Goal: Task Accomplishment & Management: Manage account settings

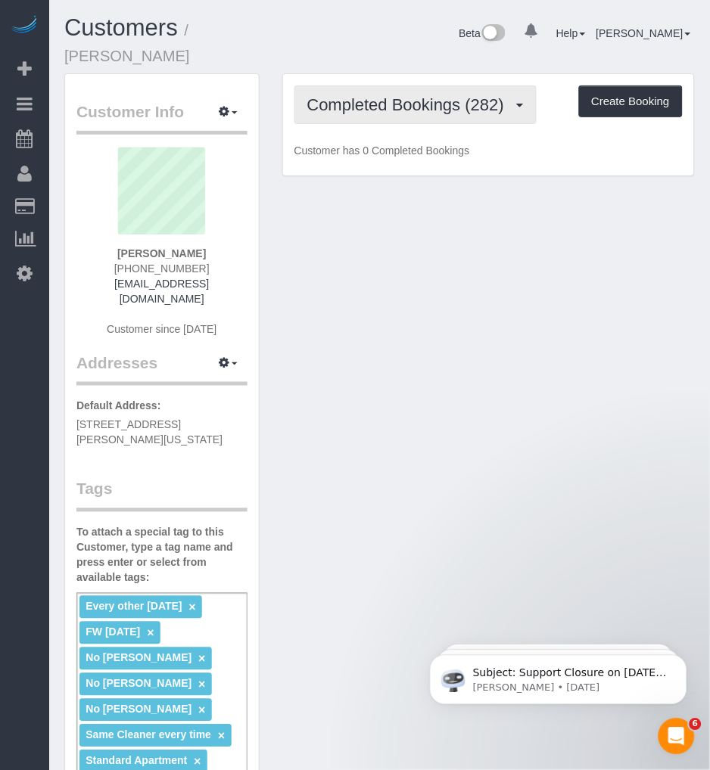
click at [412, 95] on span "Completed Bookings (282)" at bounding box center [409, 104] width 204 height 19
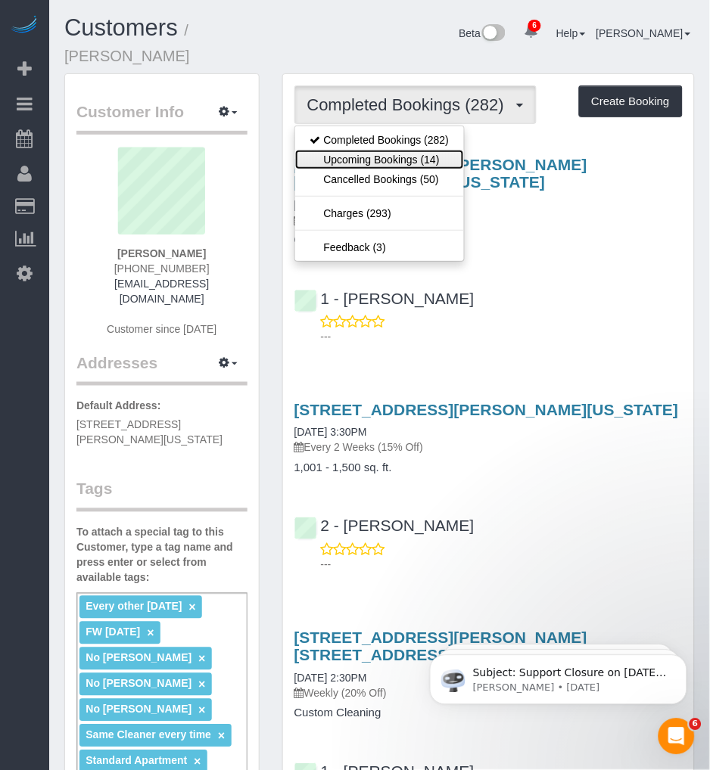
click at [373, 150] on link "Upcoming Bookings (14)" at bounding box center [379, 160] width 169 height 20
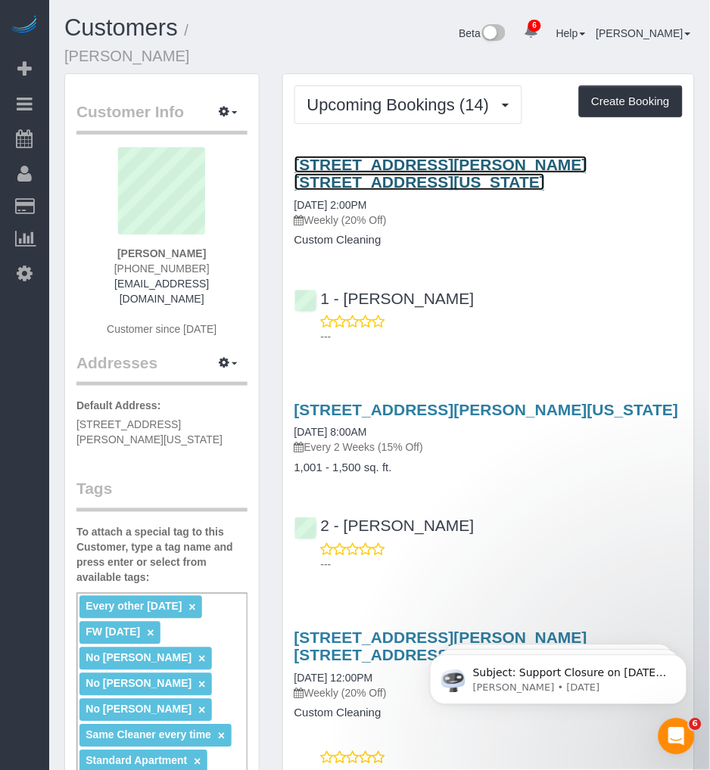
click at [474, 156] on link "49 Chambers Street, Apt. 17h, New York, NY 10007" at bounding box center [440, 173] width 293 height 35
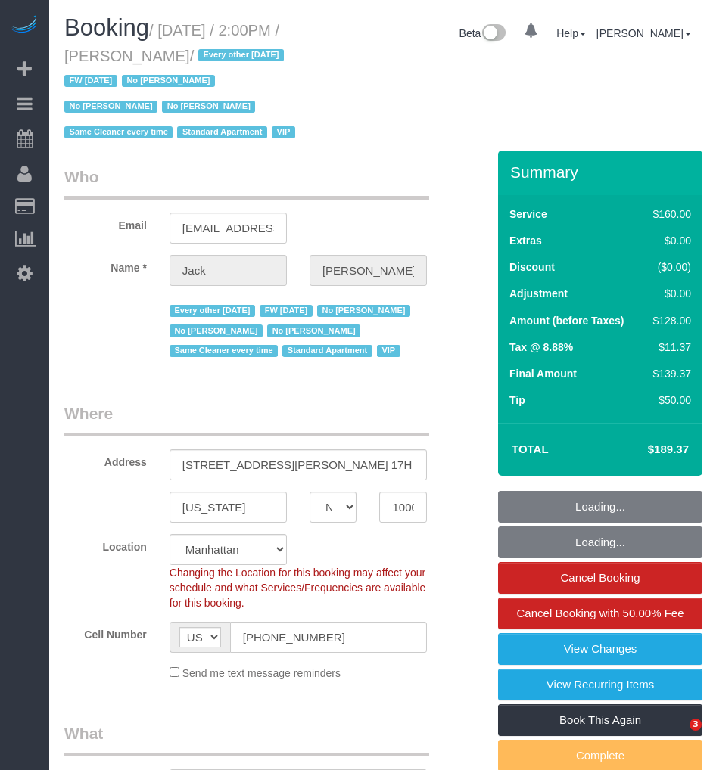
select select "NY"
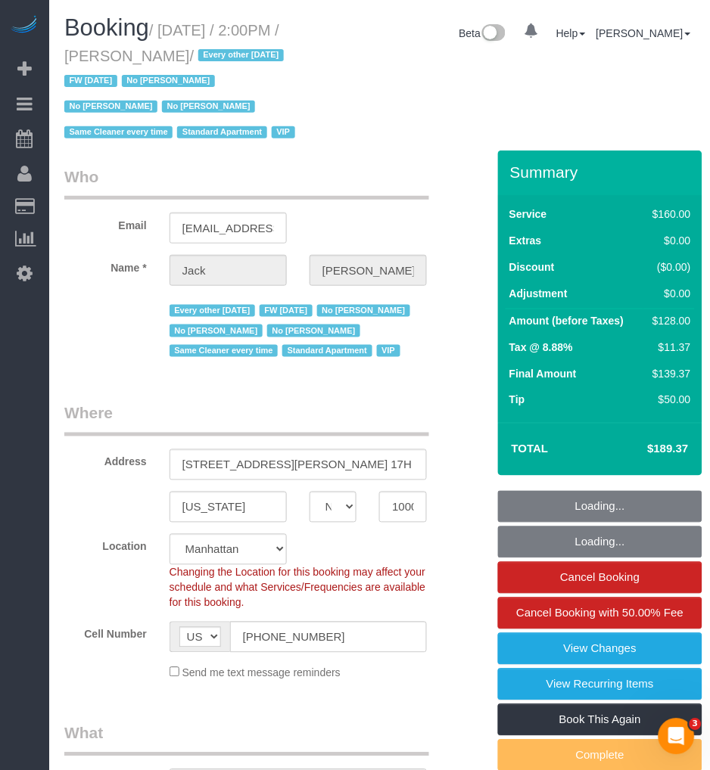
select select "string:stripe-pm_1R9Bsk4VGloSiKo7ufTdcySD"
select select "object:843"
select select "number:56"
select select "number:78"
select select "number:15"
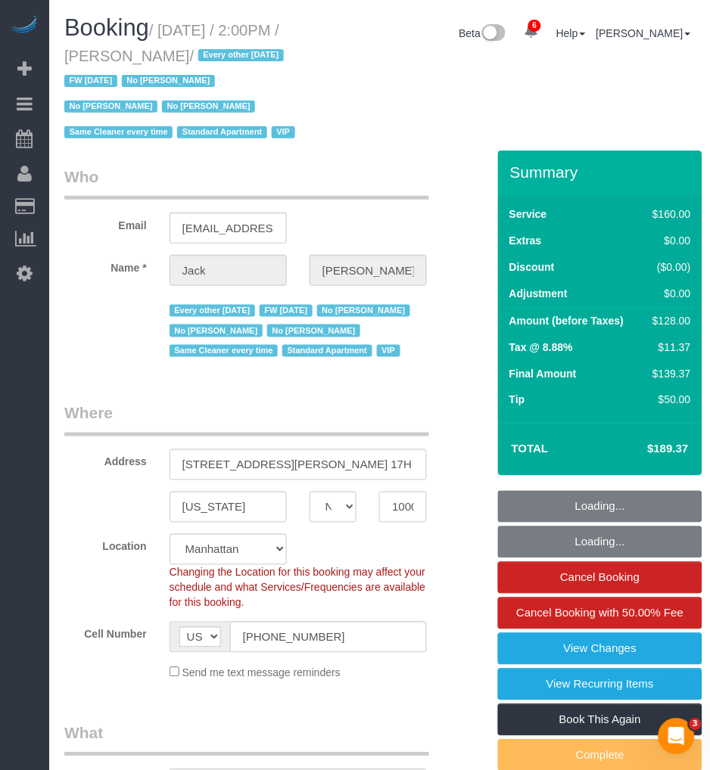
select select "number:6"
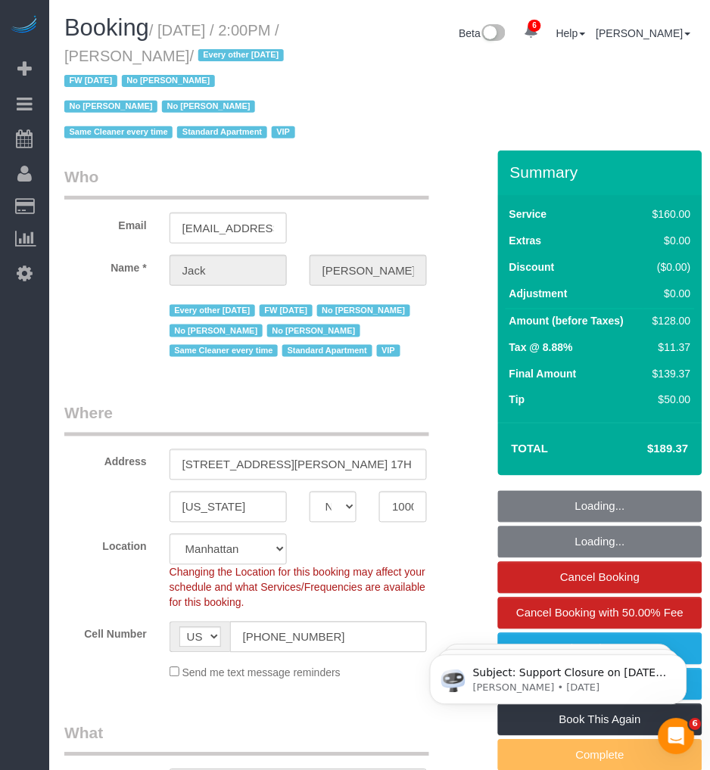
select select "spot1"
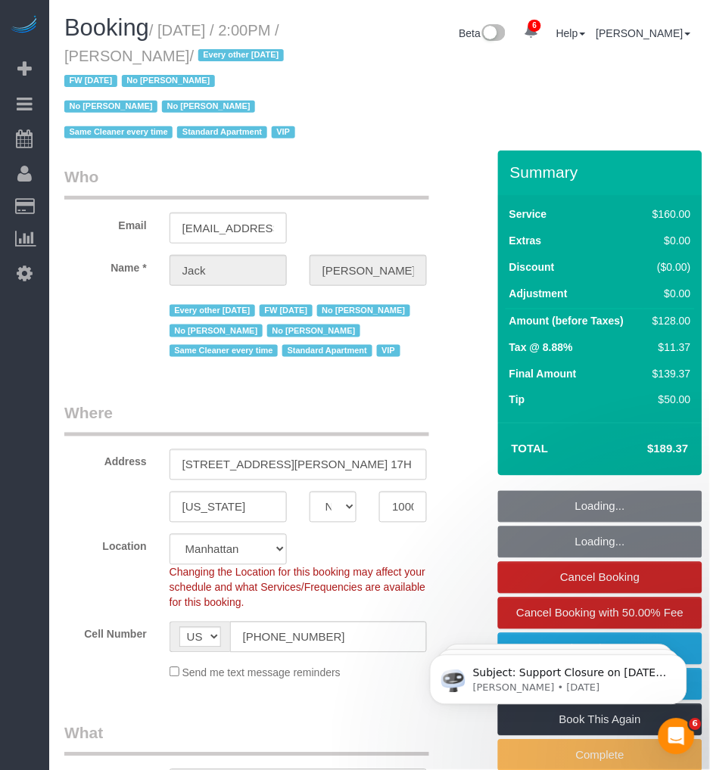
select select "object:1389"
drag, startPoint x: 166, startPoint y: 28, endPoint x: 237, endPoint y: 51, distance: 74.2
click at [237, 51] on small "/ August 29, 2025 / 2:00PM / Jack Baughman / Every other Friday FW 02/02/2025 N…" at bounding box center [181, 82] width 235 height 120
copy small "August 29, 2025 / 2:00PM / Jack Baughman"
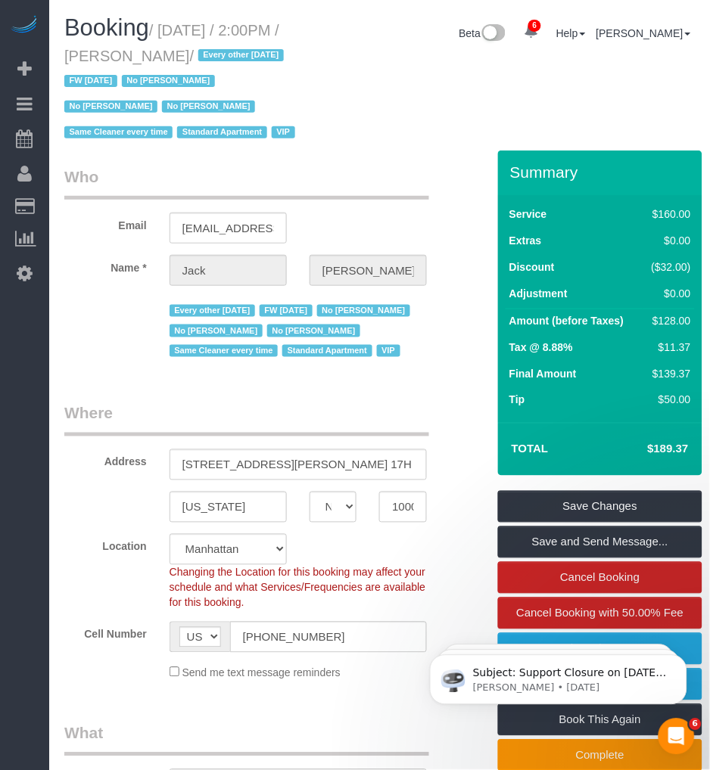
click at [343, 95] on div "Booking / August 29, 2025 / 2:00PM / Jack Baughman / Every other Friday FW 02/0…" at bounding box center [379, 82] width 653 height 135
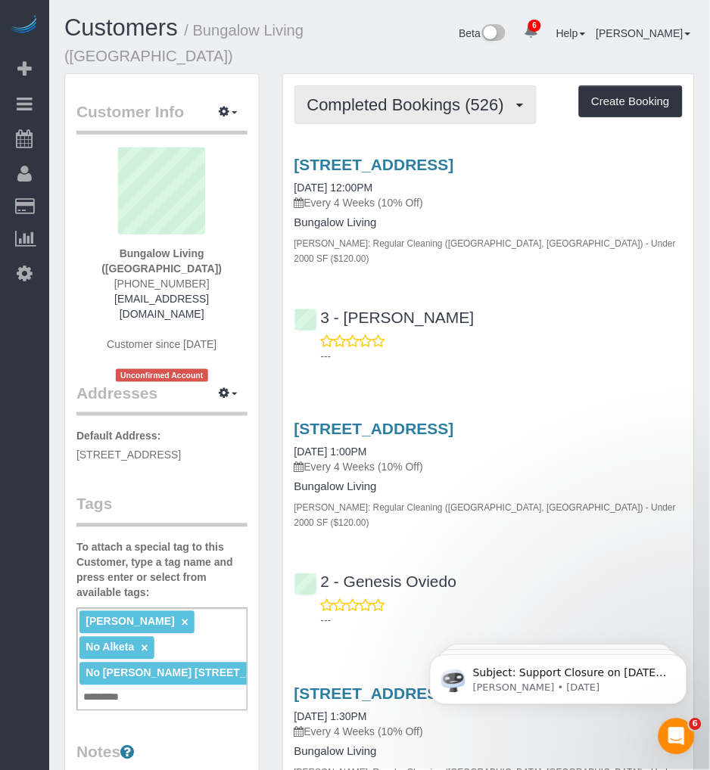
click at [418, 104] on span "Completed Bookings (526)" at bounding box center [409, 104] width 204 height 19
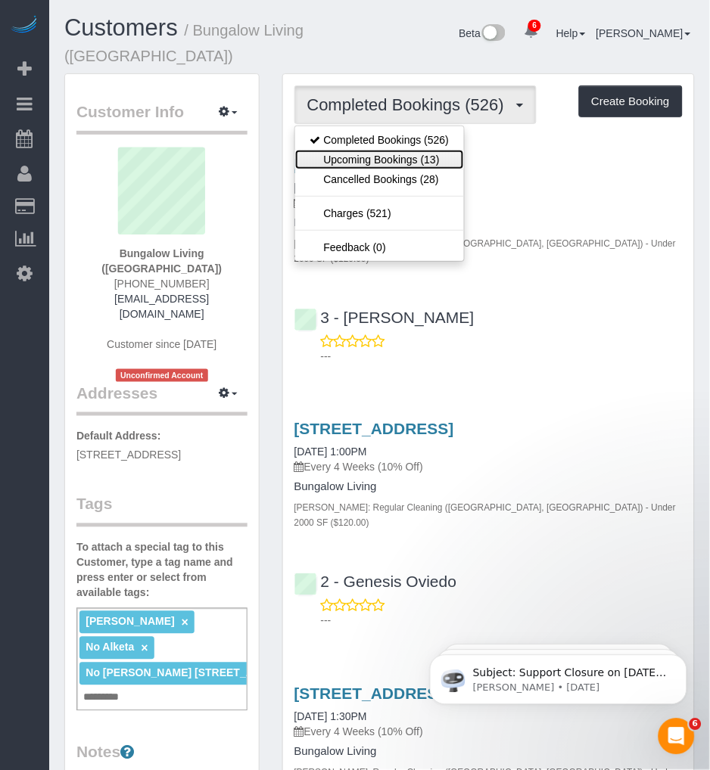
click at [359, 153] on link "Upcoming Bookings (13)" at bounding box center [379, 160] width 169 height 20
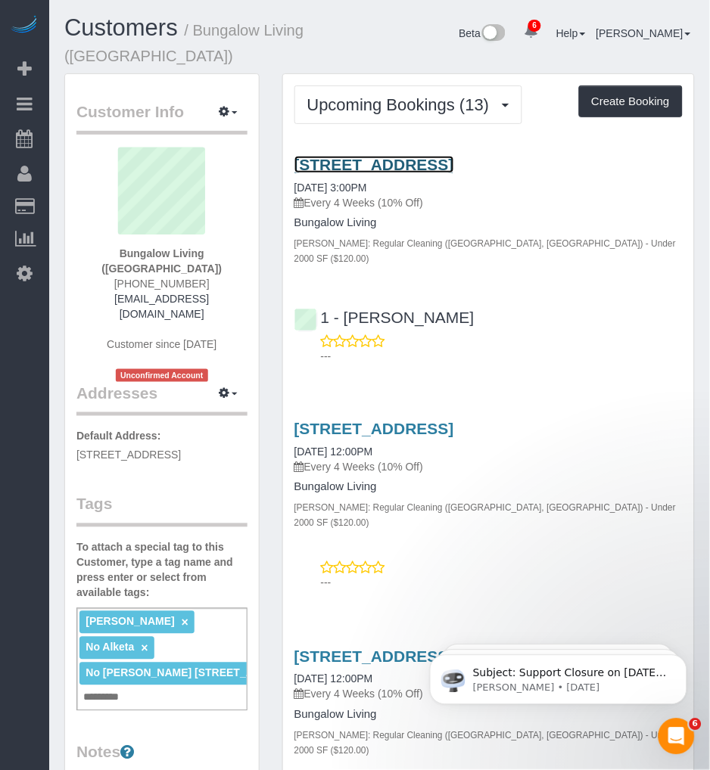
click at [363, 166] on link "256 Melrose St, 2, Brooklyn, NY 11206" at bounding box center [374, 164] width 160 height 17
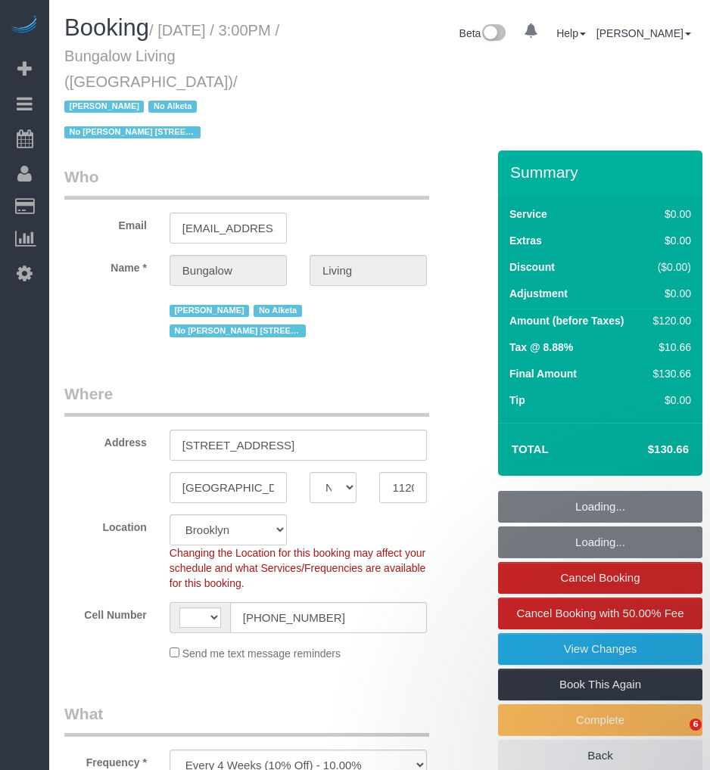
select select "NY"
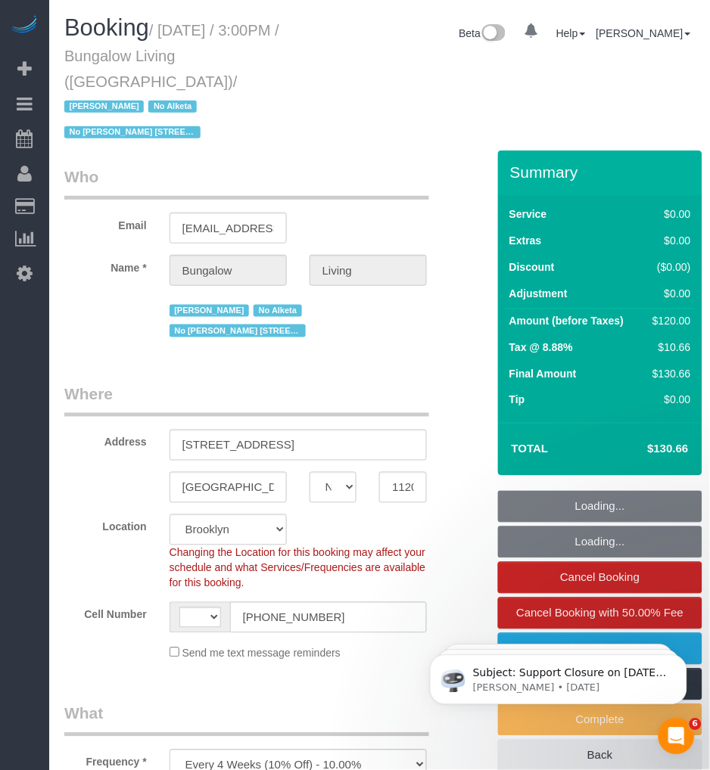
select select "object:592"
select select "number:89"
select select "number:90"
select select "number:15"
select select "number:7"
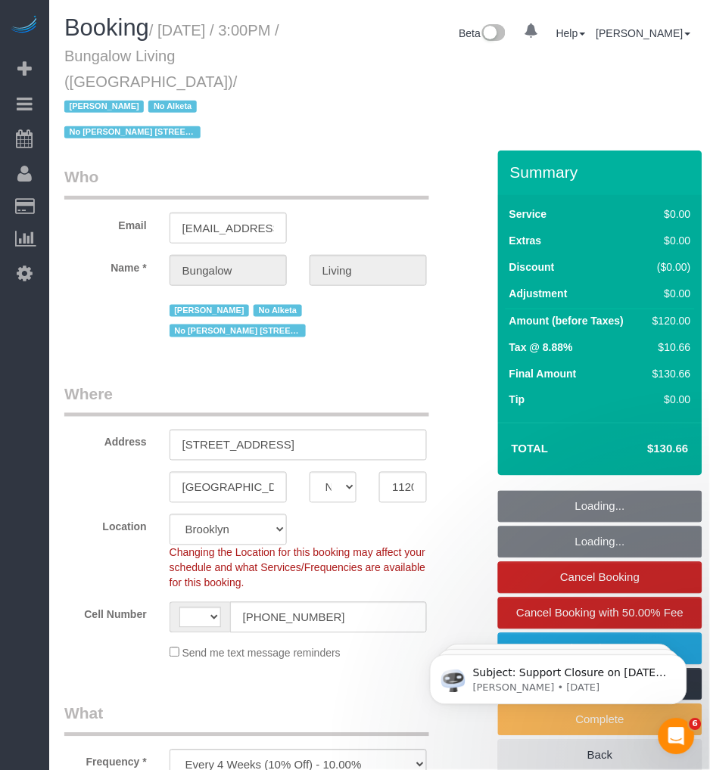
select select "number:21"
select select "string:[GEOGRAPHIC_DATA]"
select select "spot1"
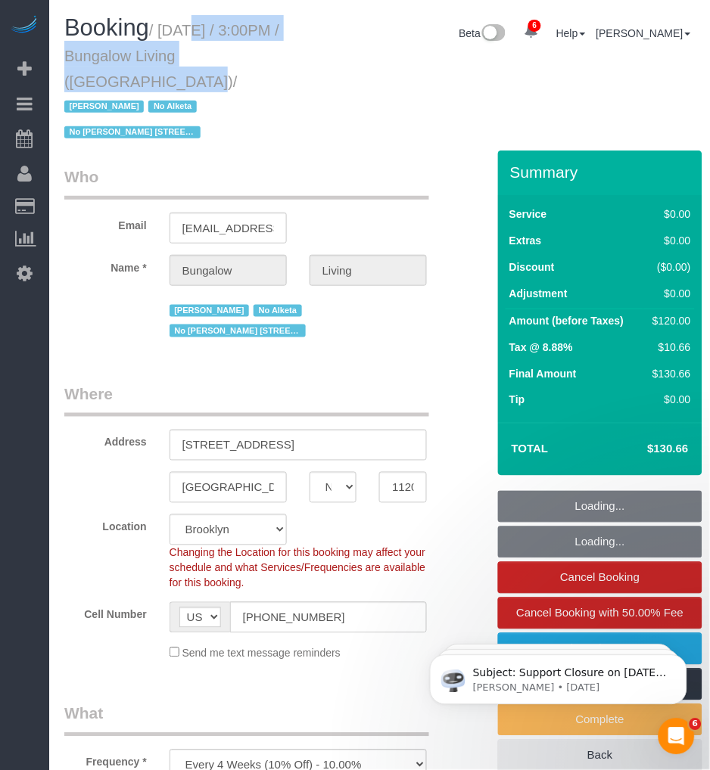
drag, startPoint x: 166, startPoint y: 26, endPoint x: 289, endPoint y: 57, distance: 126.4
click at [279, 57] on small "/ [DATE] / 3:00PM / Bungalow Living ([GEOGRAPHIC_DATA]) / [PERSON_NAME] No Alke…" at bounding box center [171, 82] width 215 height 120
copy small "[DATE] / 3:00PM / Bungalow Living ([GEOGRAPHIC_DATA])"
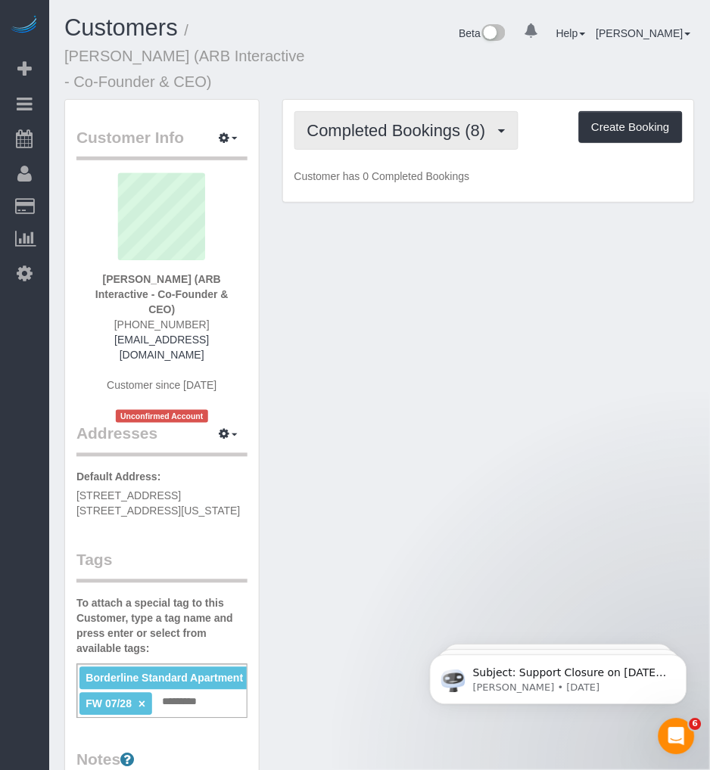
click at [390, 122] on span "Completed Bookings (8)" at bounding box center [400, 130] width 186 height 19
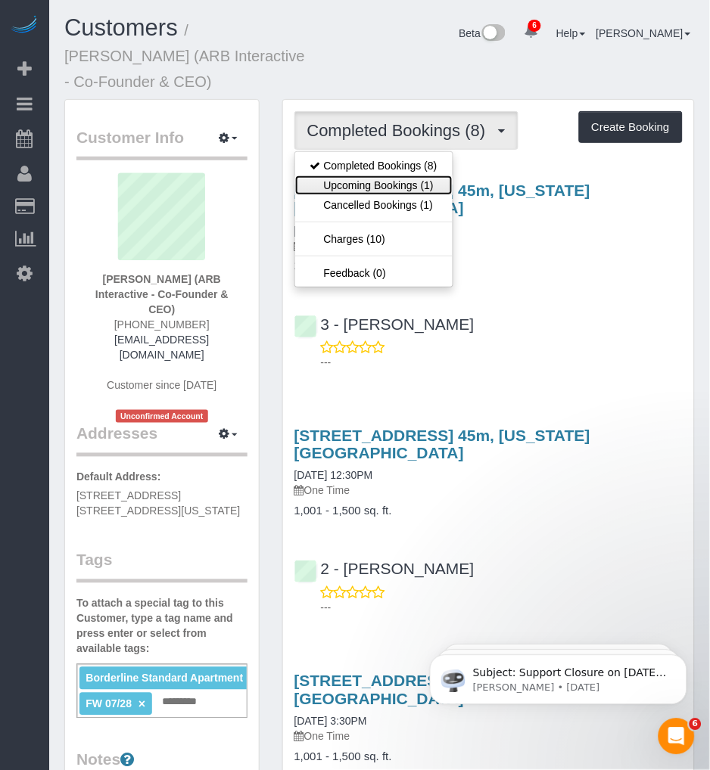
click at [346, 178] on link "Upcoming Bookings (1)" at bounding box center [373, 186] width 157 height 20
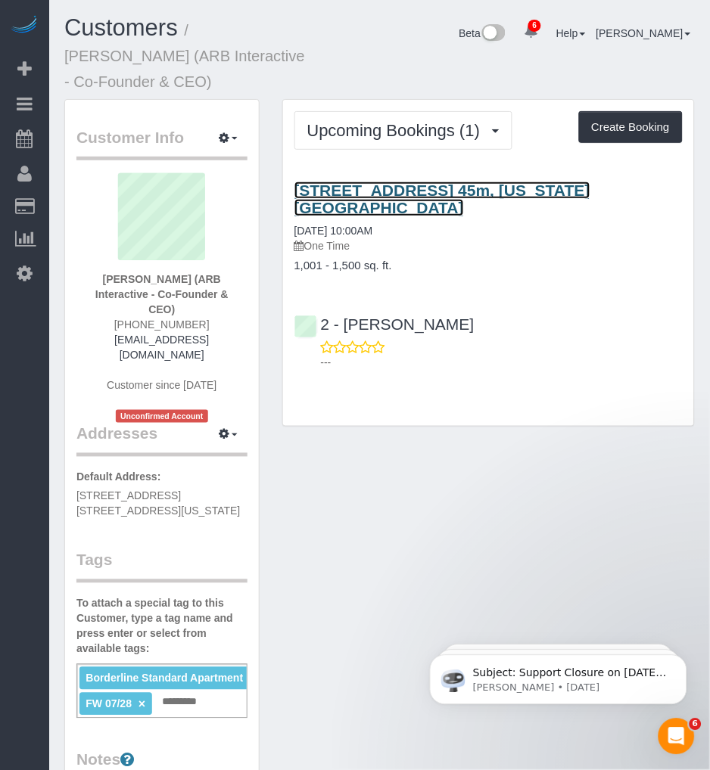
click at [352, 191] on link "450 West 42nd Street, Apt. 45m, New York, NY 10036" at bounding box center [442, 199] width 296 height 35
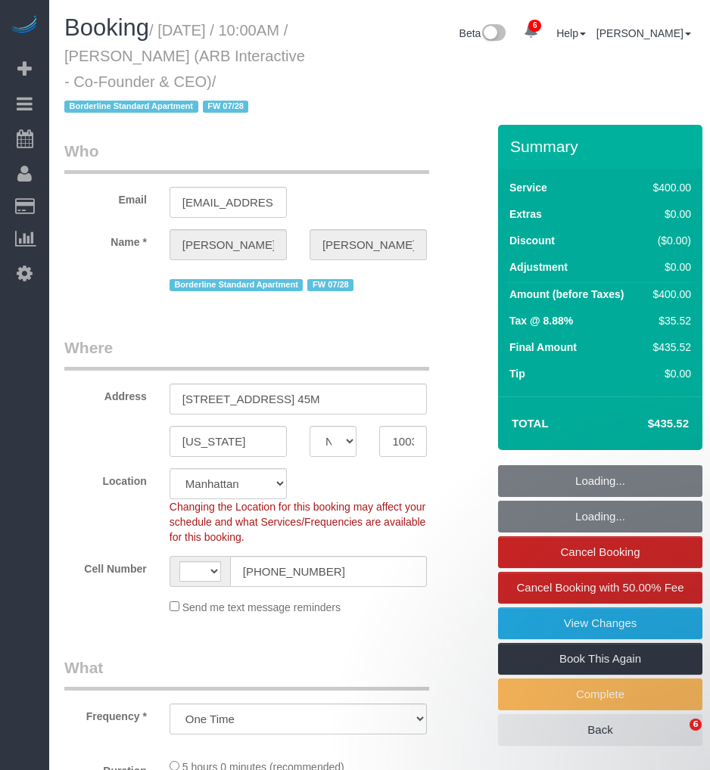
select select "NY"
select select "number:89"
select select "number:90"
select select "number:15"
select select "number:5"
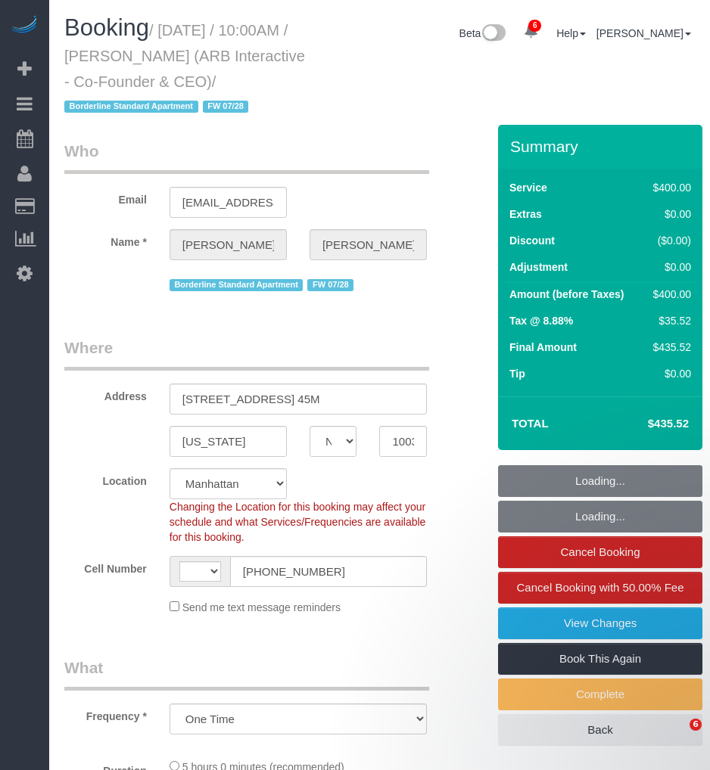
select select "object:838"
select select "string:US"
select select "string:stripe-pm_1RFNrs4VGloSiKo7r2SlltRK"
select select "300"
select select "spot1"
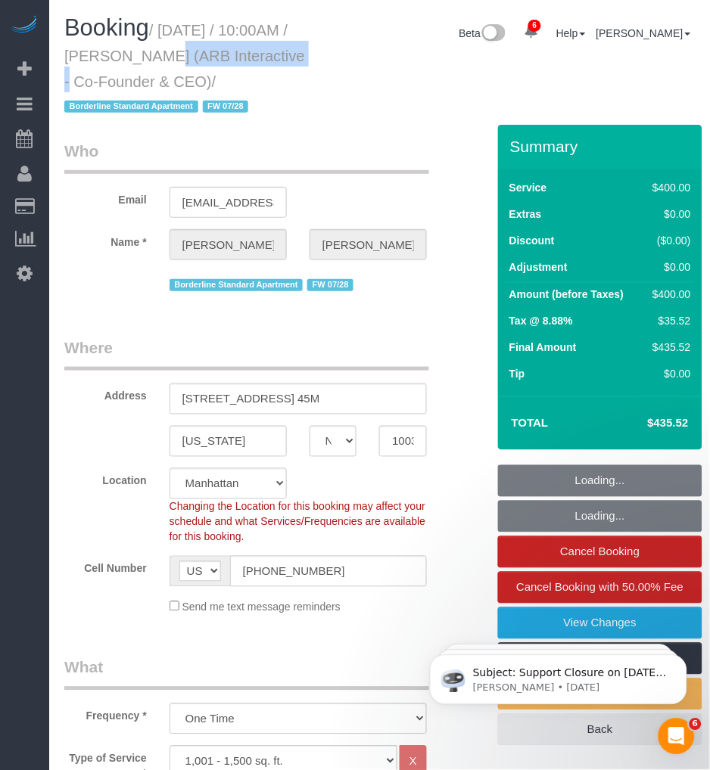
drag, startPoint x: 135, startPoint y: 54, endPoint x: 275, endPoint y: 54, distance: 140.7
click at [275, 54] on small "/ August 29, 2025 / 10:00AM / Patrick Fechtmeyer (ARB Interactive - Co-Founder …" at bounding box center [184, 69] width 241 height 94
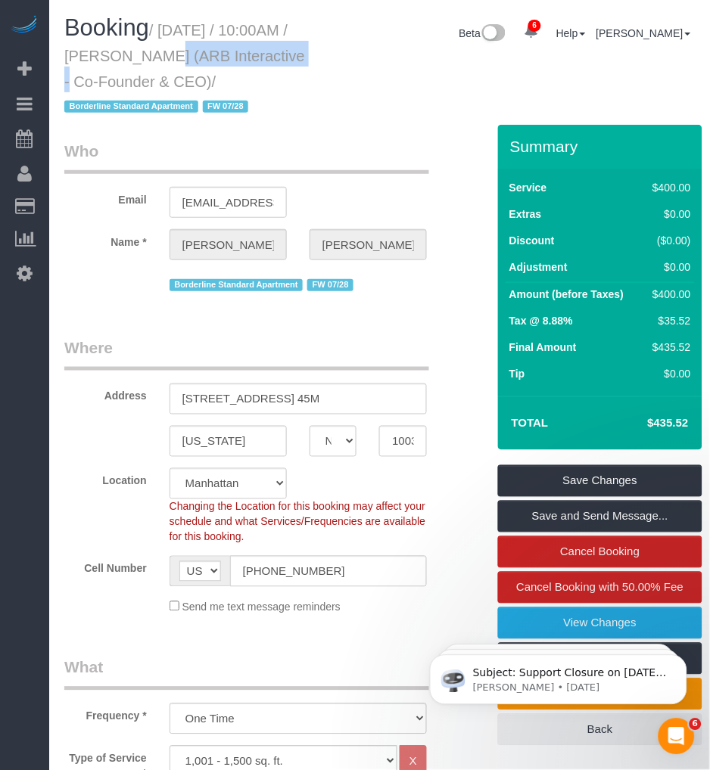
drag, startPoint x: 172, startPoint y: 48, endPoint x: 164, endPoint y: 41, distance: 10.2
click at [170, 46] on h1 "Booking / August 29, 2025 / 10:00AM / Patrick Fechtmeyer (ARB Interactive - Co-…" at bounding box center [189, 66] width 250 height 103
click at [164, 28] on small "/ August 29, 2025 / 10:00AM / Patrick Fechtmeyer (ARB Interactive - Co-Founder …" at bounding box center [184, 69] width 241 height 94
drag, startPoint x: 164, startPoint y: 28, endPoint x: 283, endPoint y: 73, distance: 126.9
click at [283, 73] on small "/ [DATE] / 10:00AM / [PERSON_NAME] (ARB Interactive - Co-Founder & CEO) / Borde…" at bounding box center [184, 69] width 241 height 94
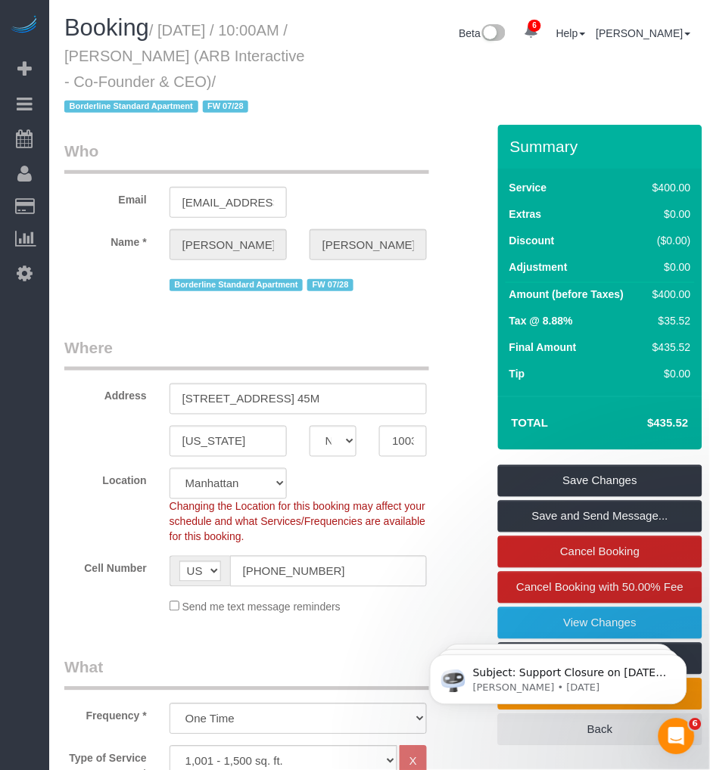
copy small "[DATE] / 10:00AM / [PERSON_NAME] (ARB Interactive - Co-Founder & CEO)"
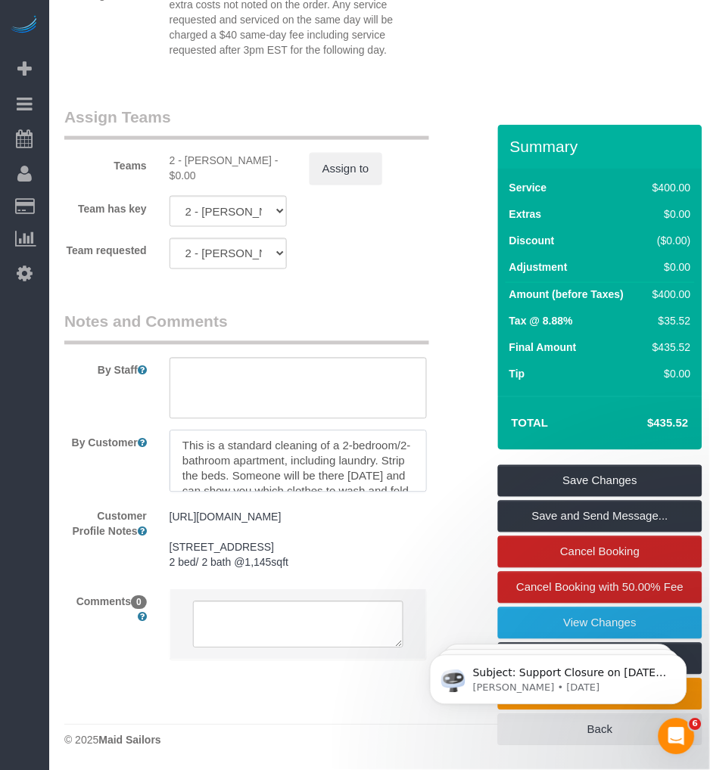
scroll to position [30, 0]
click at [95, 446] on div "By Customer" at bounding box center [263, 461] width 420 height 62
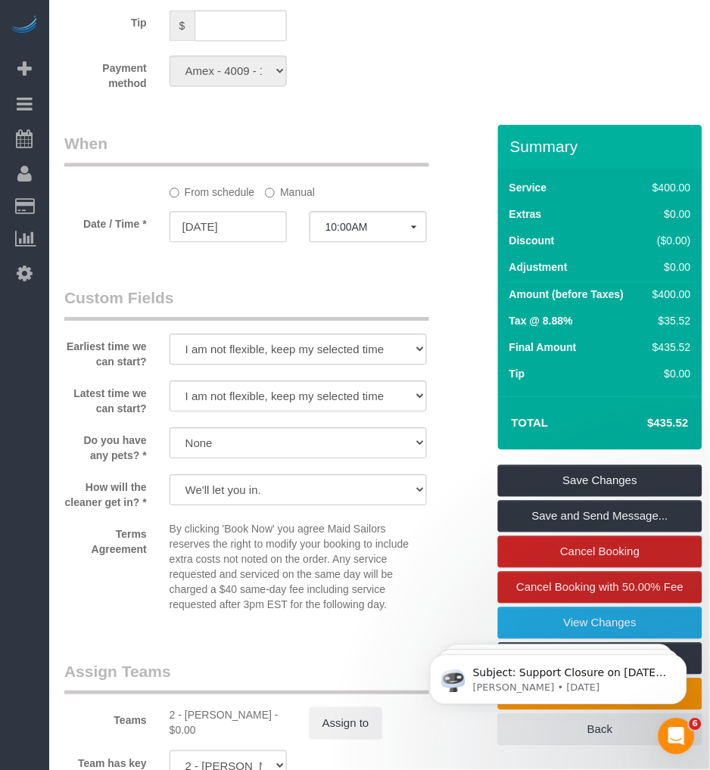
scroll to position [1306, 0]
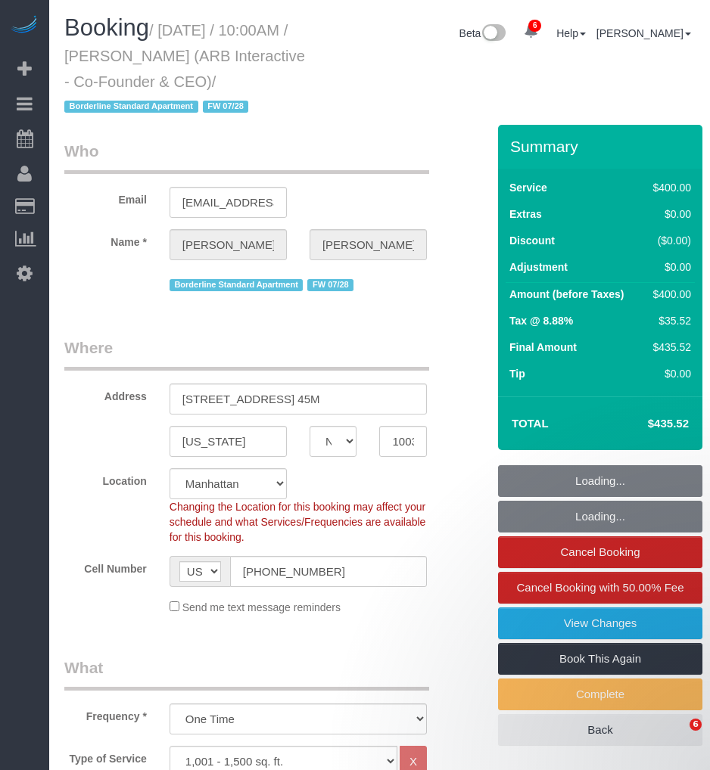
select select "NY"
select select "300"
select select "number:89"
select select "number:90"
select select "number:15"
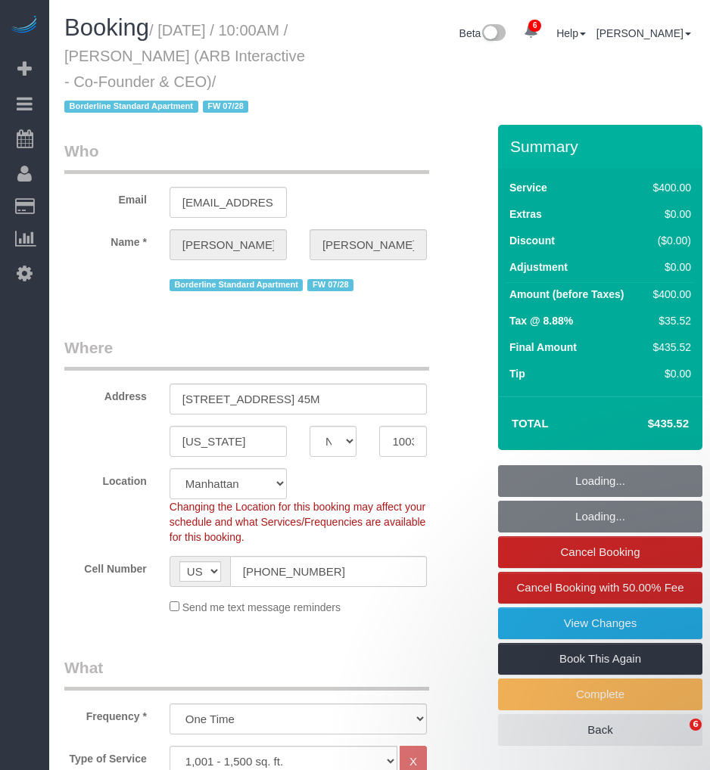
select select "number:5"
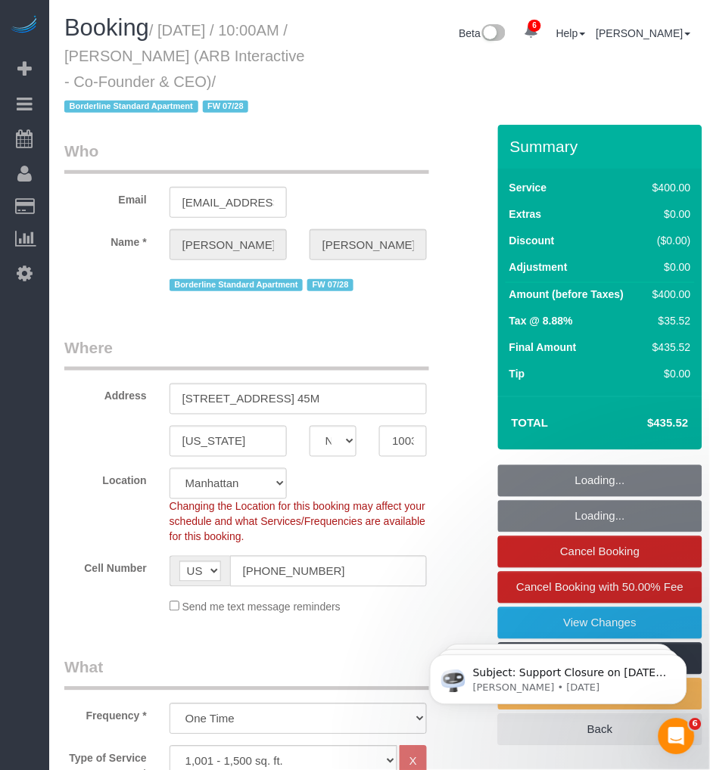
select select "spot1"
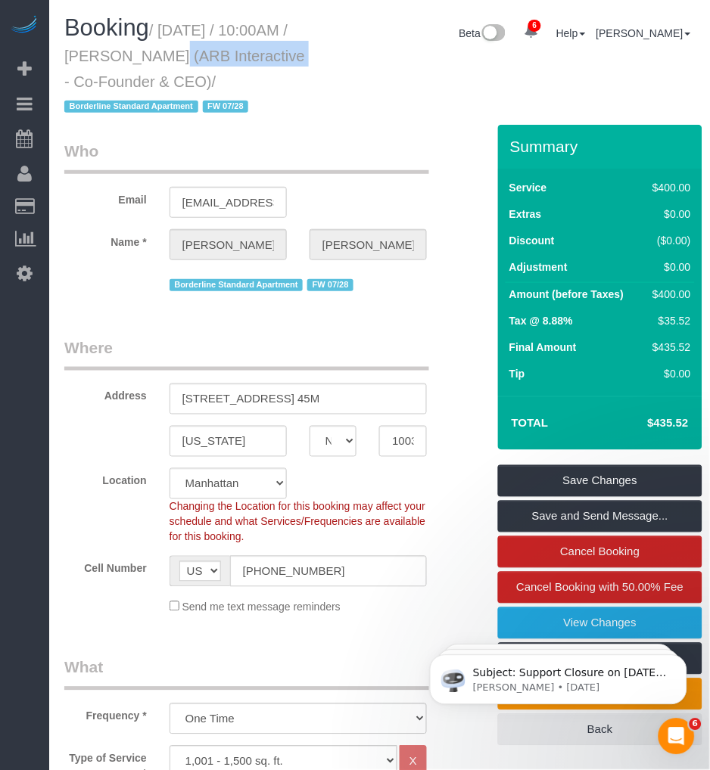
drag, startPoint x: 138, startPoint y: 57, endPoint x: 267, endPoint y: 55, distance: 128.6
click at [267, 55] on small "/ August 29, 2025 / 10:00AM / Patrick Fechtmeyer (ARB Interactive - Co-Founder …" at bounding box center [184, 69] width 241 height 94
click at [185, 33] on small "/ August 29, 2025 / 10:00AM / Patrick Fechtmeyer (ARB Interactive - Co-Founder …" at bounding box center [184, 69] width 241 height 94
drag, startPoint x: 140, startPoint y: 61, endPoint x: 254, endPoint y: 61, distance: 114.2
click at [261, 61] on small "/ August 29, 2025 / 10:00AM / Patrick Fechtmeyer (ARB Interactive - Co-Founder …" at bounding box center [184, 69] width 241 height 94
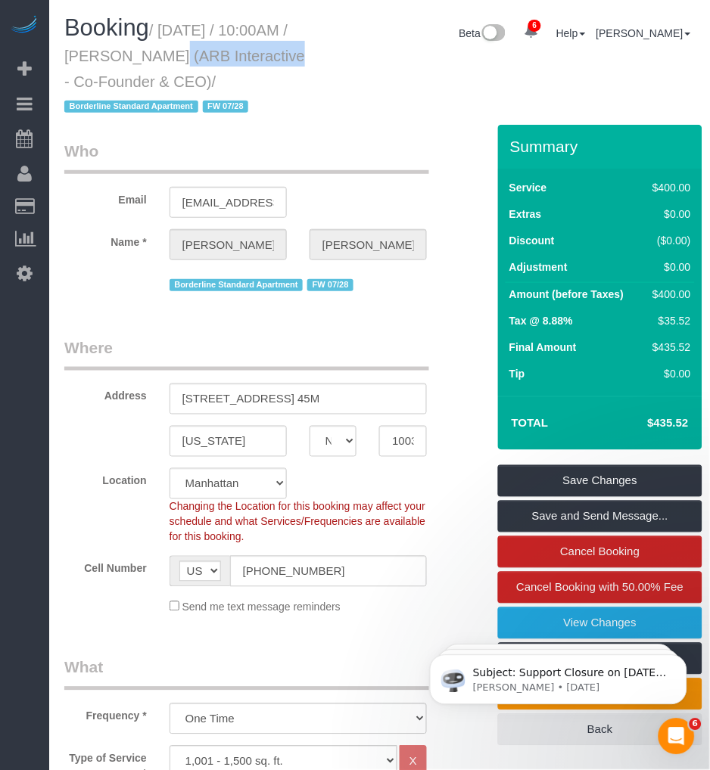
drag, startPoint x: 254, startPoint y: 61, endPoint x: 147, endPoint y: 48, distance: 108.2
click at [147, 48] on small "/ August 29, 2025 / 10:00AM / Patrick Fechtmeyer (ARB Interactive - Co-Founder …" at bounding box center [184, 69] width 241 height 94
drag, startPoint x: 141, startPoint y: 55, endPoint x: 269, endPoint y: 59, distance: 127.9
click at [269, 59] on small "/ August 29, 2025 / 10:00AM / Patrick Fechtmeyer (ARB Interactive - Co-Founder …" at bounding box center [184, 69] width 241 height 94
copy small "Patrick Fechtmeyer"
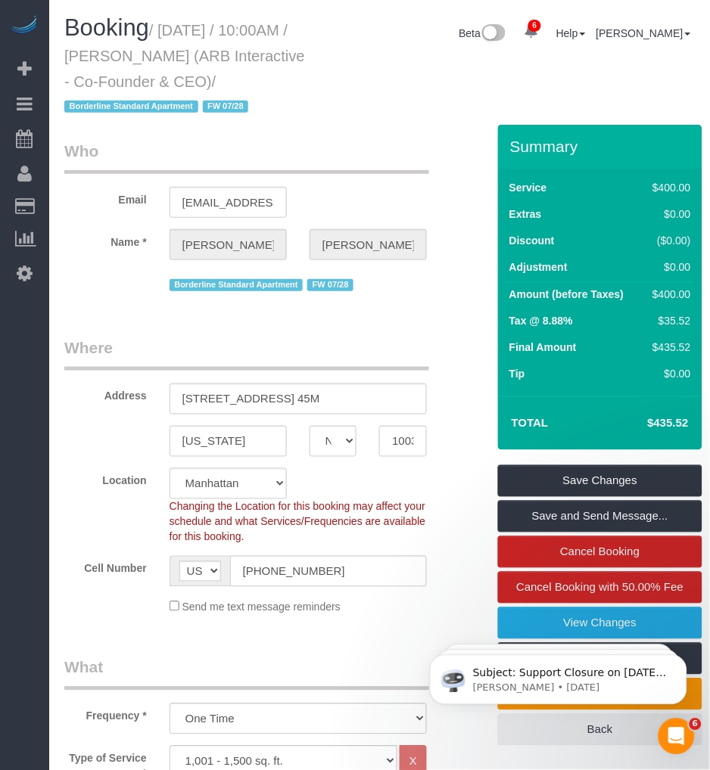
drag, startPoint x: 215, startPoint y: 38, endPoint x: 198, endPoint y: 38, distance: 16.6
click at [202, 38] on small "/ August 29, 2025 / 10:00AM / Patrick Fechtmeyer (ARB Interactive - Co-Founder …" at bounding box center [184, 69] width 241 height 94
drag, startPoint x: 198, startPoint y: 38, endPoint x: 285, endPoint y: 77, distance: 95.5
click at [287, 77] on small "/ [DATE] / 10:00AM / [PERSON_NAME] (ARB Interactive - Co-Founder & CEO) / Borde…" at bounding box center [184, 69] width 241 height 94
click at [163, 29] on small "/ [DATE] / 10:00AM / [PERSON_NAME] (ARB Interactive - Co-Founder & CEO) / Borde…" at bounding box center [184, 69] width 241 height 94
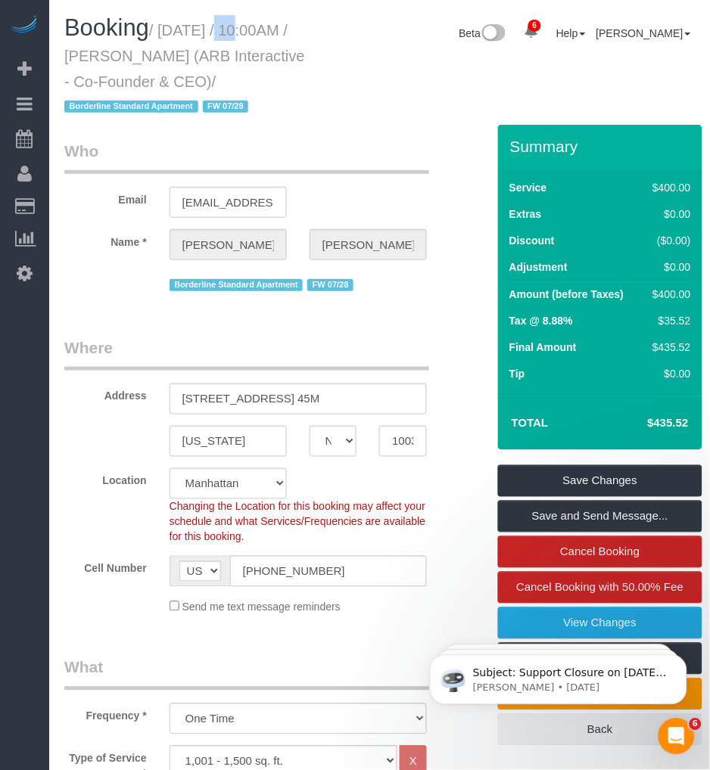
drag, startPoint x: 167, startPoint y: 28, endPoint x: 156, endPoint y: 27, distance: 11.4
click at [166, 27] on small "/ [DATE] / 10:00AM / [PERSON_NAME] (ARB Interactive - Co-Founder & CEO) / Borde…" at bounding box center [184, 69] width 241 height 94
drag, startPoint x: 144, startPoint y: 28, endPoint x: 163, endPoint y: 31, distance: 19.9
click at [149, 30] on span "Booking" at bounding box center [106, 27] width 85 height 26
drag, startPoint x: 172, startPoint y: 31, endPoint x: 285, endPoint y: 79, distance: 123.4
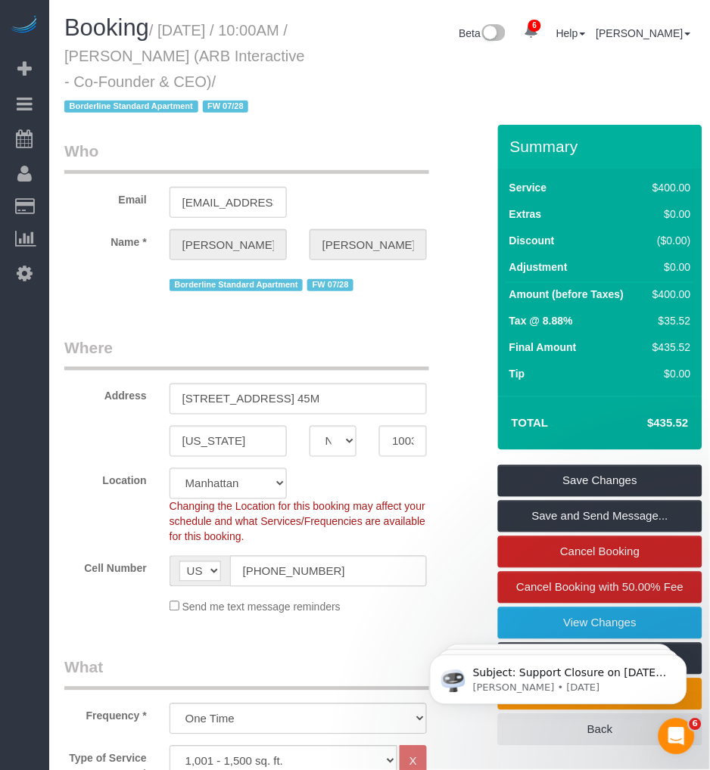
click at [285, 79] on small "/ [DATE] / 10:00AM / [PERSON_NAME] (ARB Interactive - Co-Founder & CEO) / Borde…" at bounding box center [184, 69] width 241 height 94
copy small "[DATE] / 10:00AM / [PERSON_NAME] (ARB Interactive - Co-Founder & CEO)"
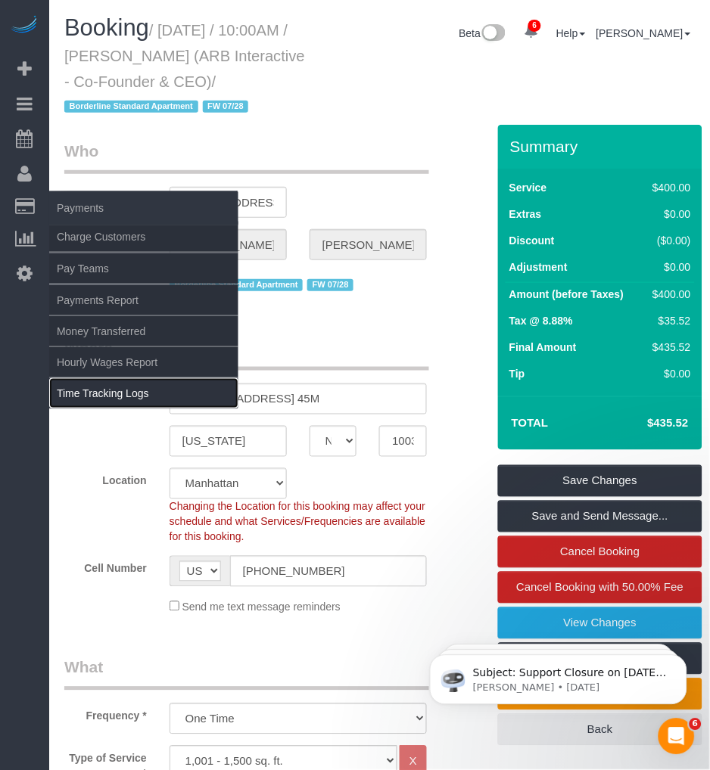
click at [108, 388] on link "Time Tracking Logs" at bounding box center [143, 393] width 189 height 30
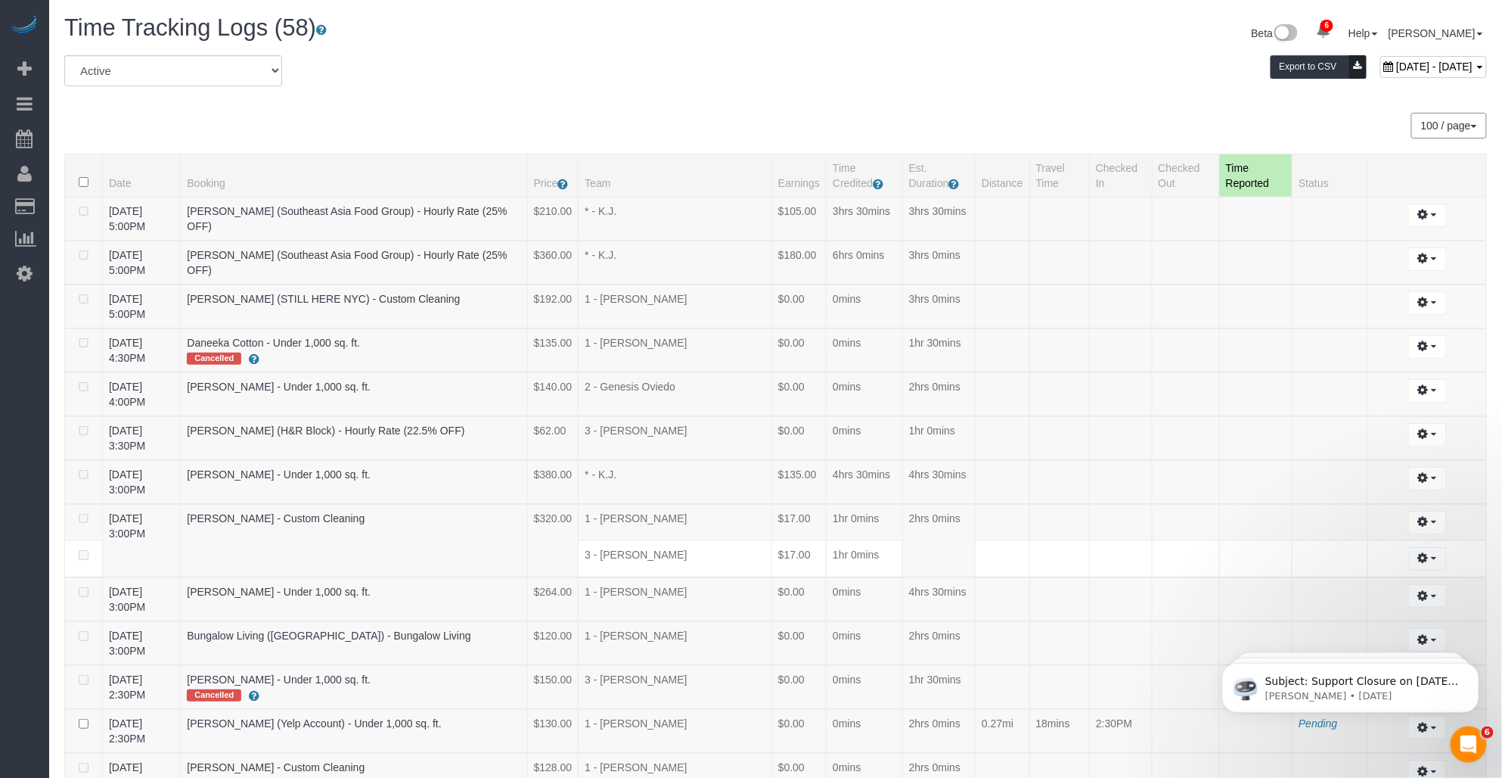
click at [709, 113] on div "100 / page 10 / page 20 / page 30 / page 40 / page 50 / page 100 / page" at bounding box center [775, 126] width 1423 height 26
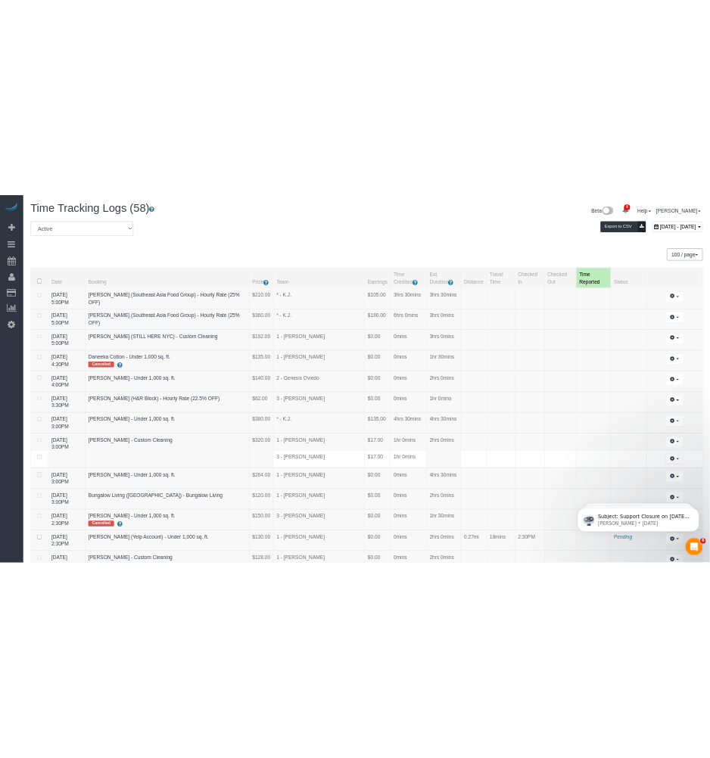
scroll to position [1422, 0]
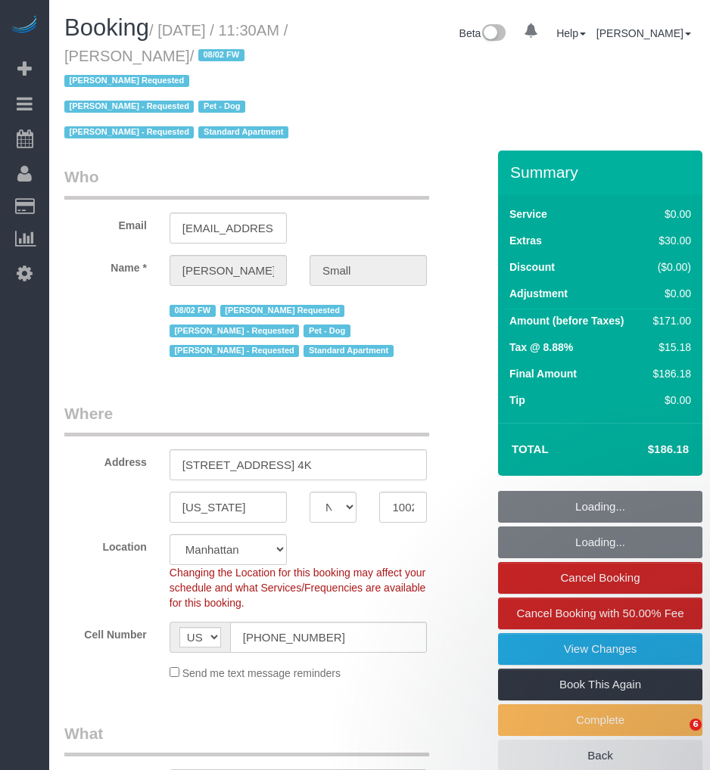
select select "NY"
select select "number:89"
select select "number:90"
select select "number:13"
select select "number:5"
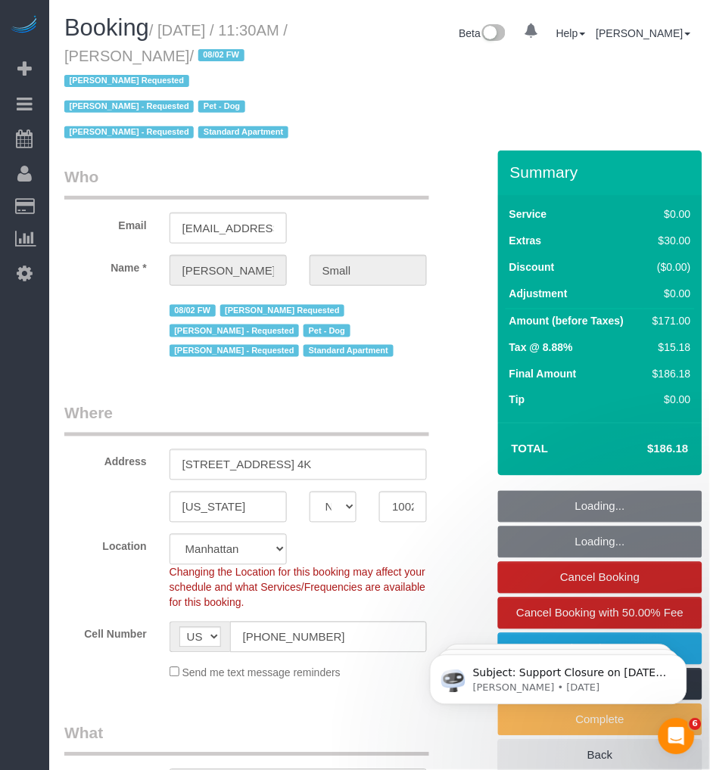
select select "object:954"
select select "string:stripe-pm_1R02004VGloSiKo7MC8wQRCy"
select select "1"
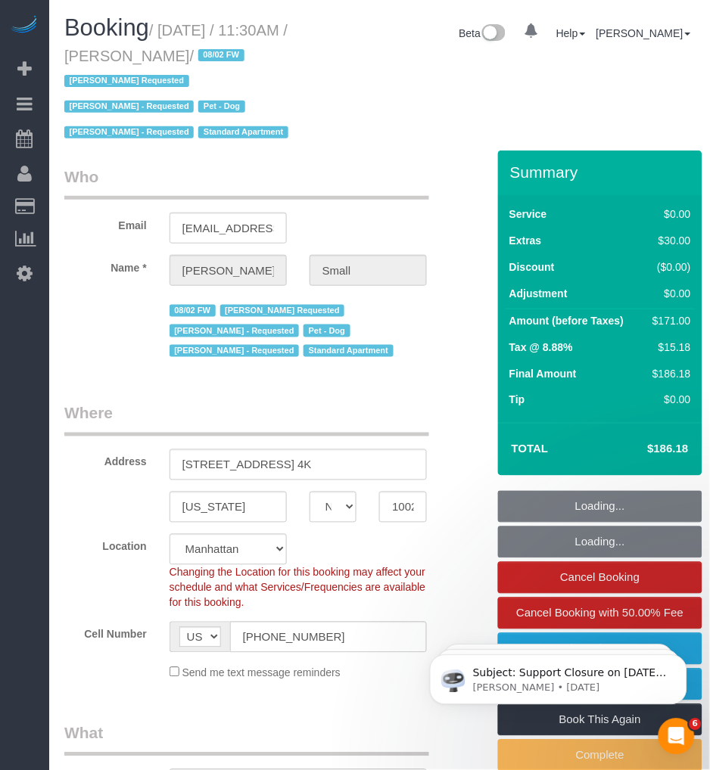
select select "1"
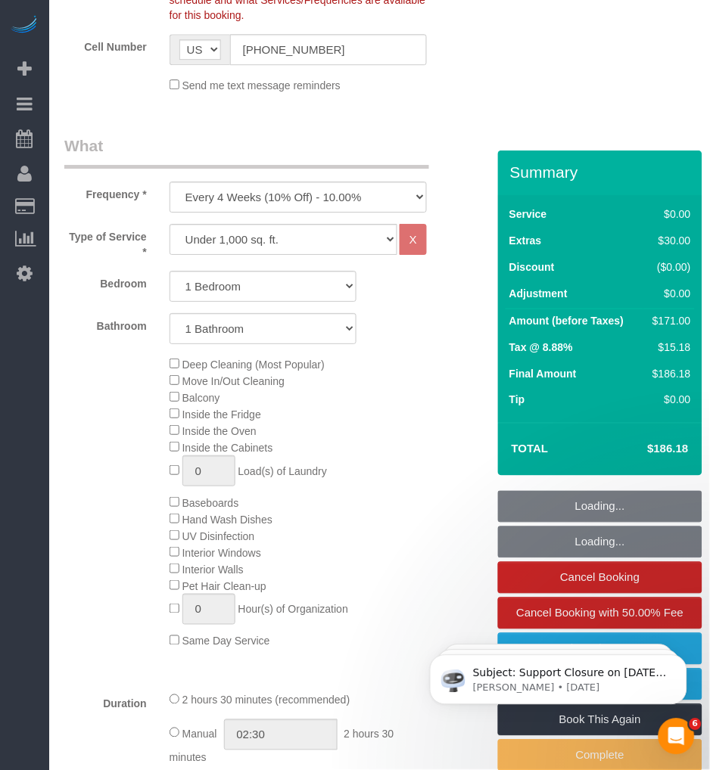
select select "object:1400"
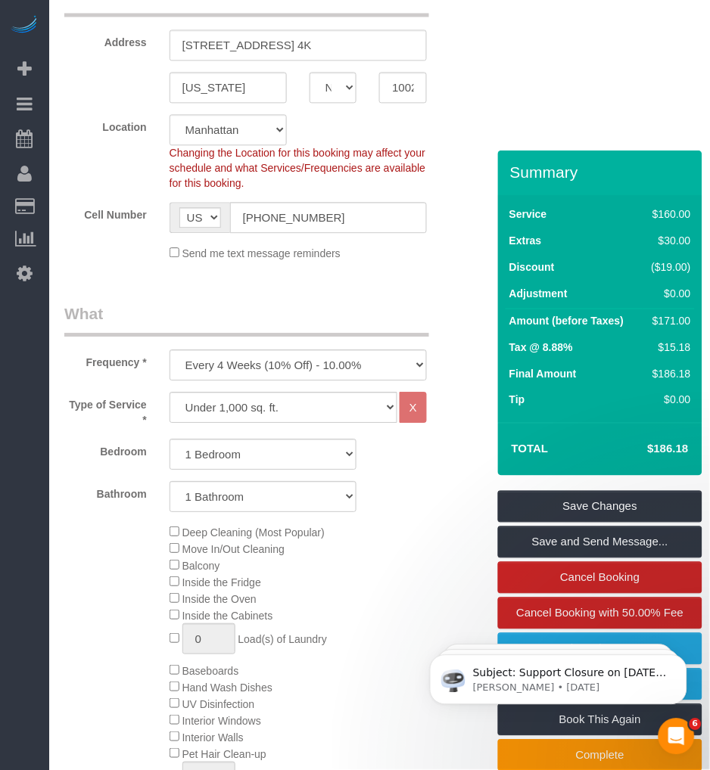
scroll to position [672, 0]
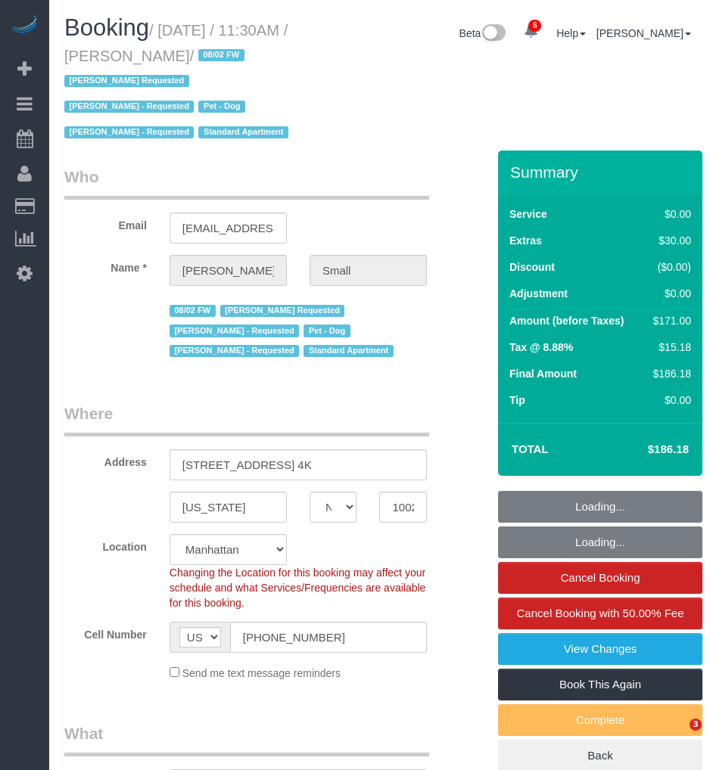
select select "NY"
select select "number:89"
select select "number:90"
select select "number:13"
select select "number:5"
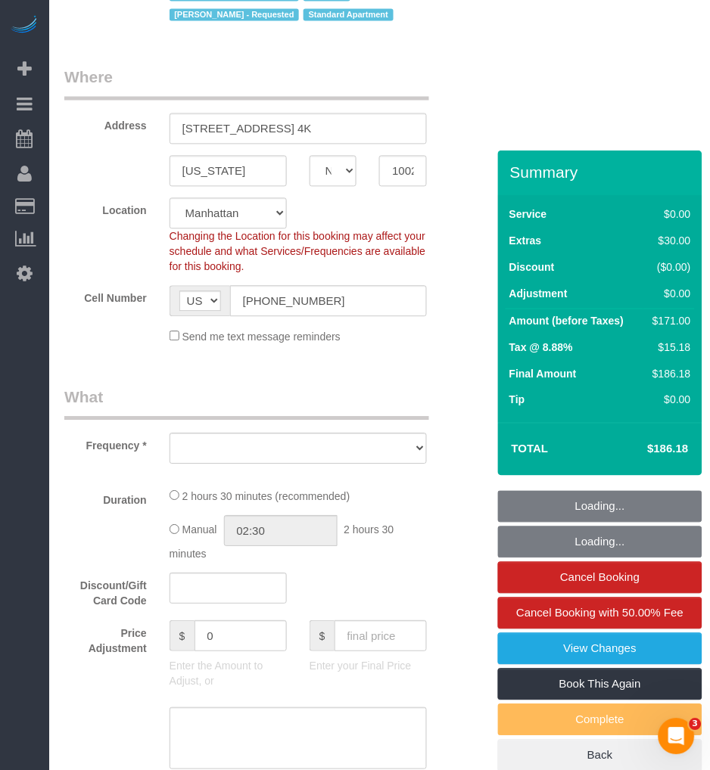
select select "string:stripe-pm_1R02004VGloSiKo7MC8wQRCy"
select select "1"
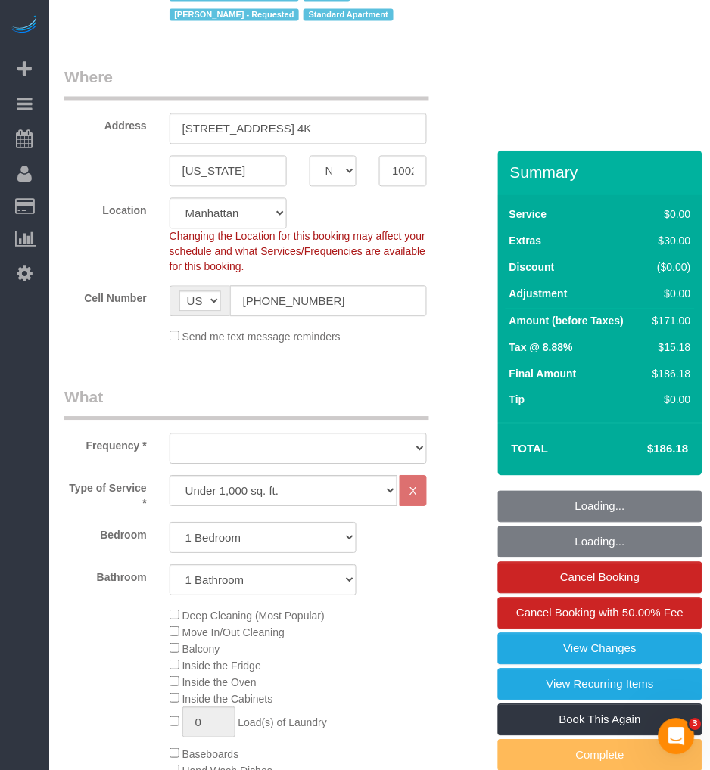
select select "object:1400"
select select "1"
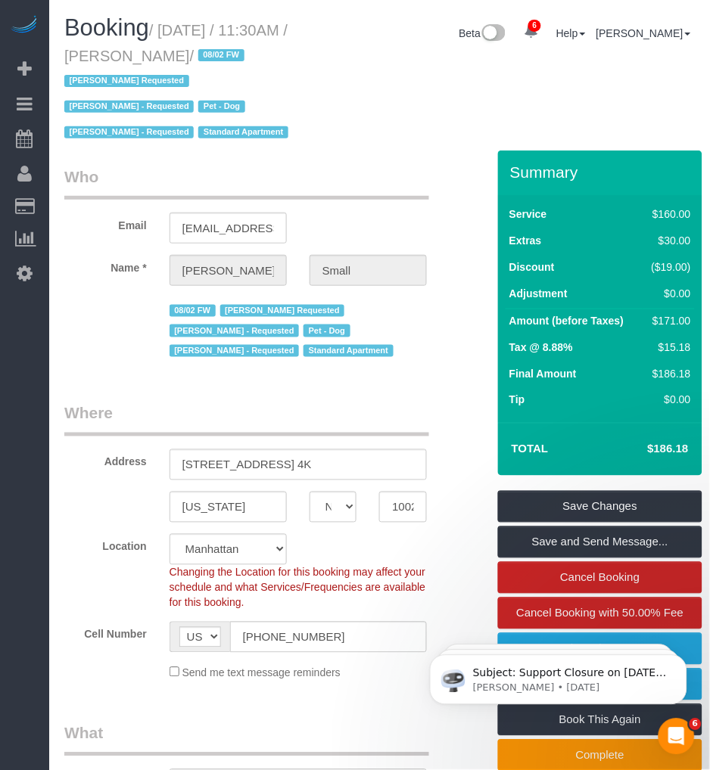
drag, startPoint x: 166, startPoint y: 30, endPoint x: 221, endPoint y: 55, distance: 59.9
click at [221, 55] on small "/ [DATE] / 11:30AM / [PERSON_NAME] / 08/02 FW [PERSON_NAME] Requested [PERSON_N…" at bounding box center [178, 82] width 228 height 120
copy small "August 29, 2025 / 11:30AM / Jacob Small"
click at [169, 55] on small "/ August 29, 2025 / 11:30AM / Jacob Small / 08/02 FW Isabella Simplicio Request…" at bounding box center [178, 82] width 228 height 120
drag, startPoint x: 141, startPoint y: 59, endPoint x: 163, endPoint y: 62, distance: 22.9
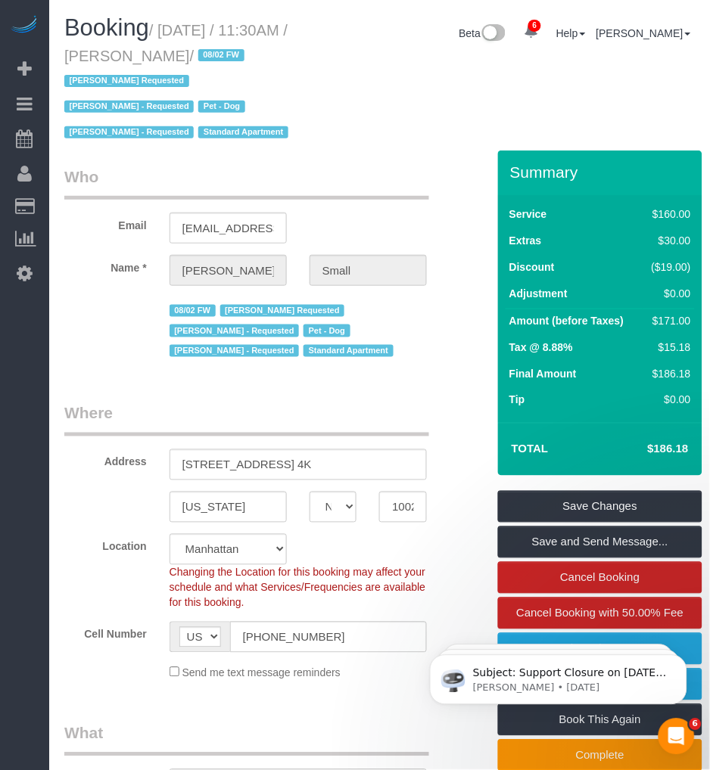
click at [170, 62] on small "/ August 29, 2025 / 11:30AM / Jacob Small / 08/02 FW Isabella Simplicio Request…" at bounding box center [178, 82] width 228 height 120
drag, startPoint x: 163, startPoint y: 62, endPoint x: 221, endPoint y: 56, distance: 57.8
click at [221, 56] on small "/ August 29, 2025 / 11:30AM / Jacob Small / 08/02 FW Isabella Simplicio Request…" at bounding box center [178, 82] width 228 height 120
copy small "Jacob Small"
click at [176, 32] on small "/ August 29, 2025 / 11:30AM / Jacob Small / 08/02 FW Isabella Simplicio Request…" at bounding box center [178, 82] width 228 height 120
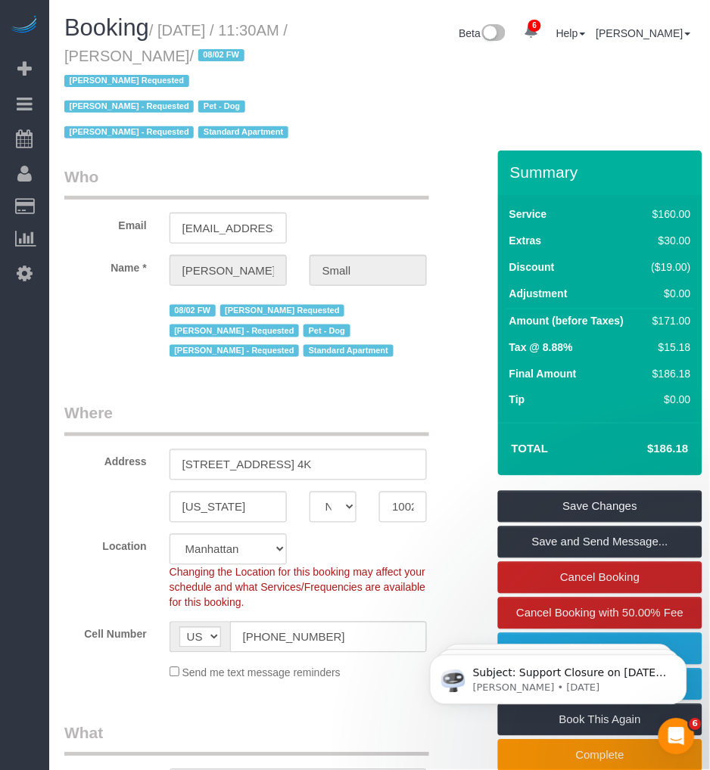
drag, startPoint x: 164, startPoint y: 29, endPoint x: 222, endPoint y: 51, distance: 62.2
click at [222, 51] on small "/ August 29, 2025 / 11:30AM / Jacob Small / 08/02 FW Isabella Simplicio Request…" at bounding box center [178, 82] width 228 height 120
copy small "August 29, 2025 / 11:30AM / Jacob Small"
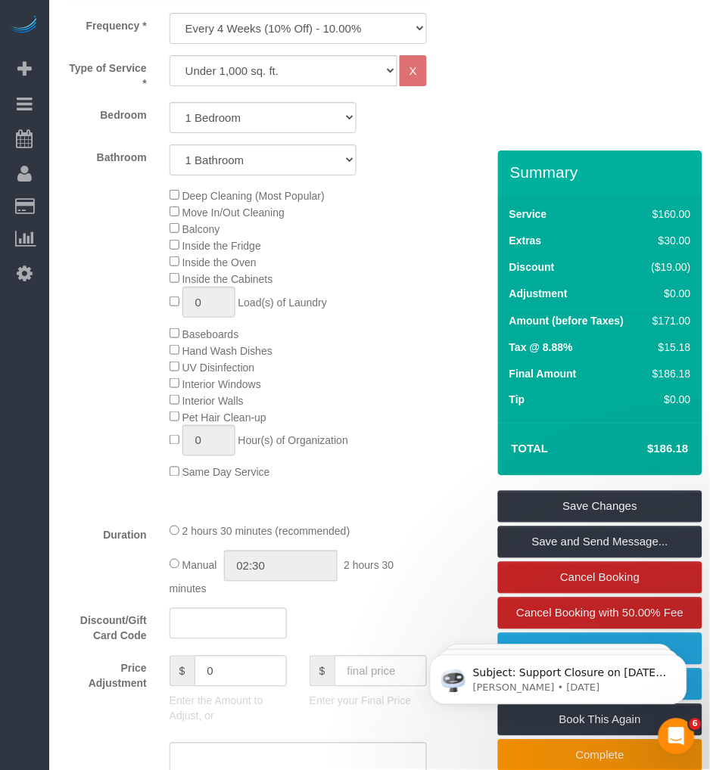
scroll to position [840, 0]
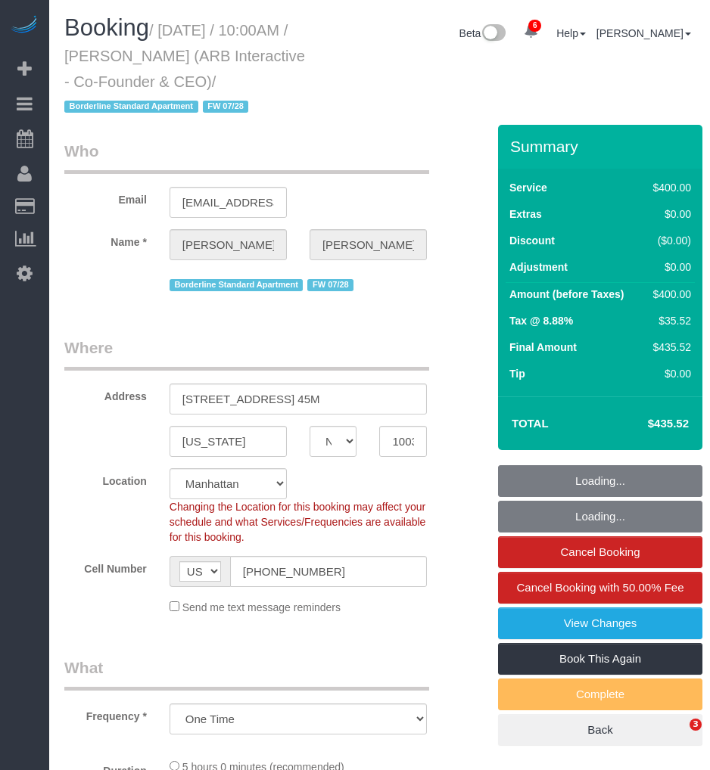
select select "NY"
select select "number:89"
select select "number:90"
select select "number:15"
select select "number:5"
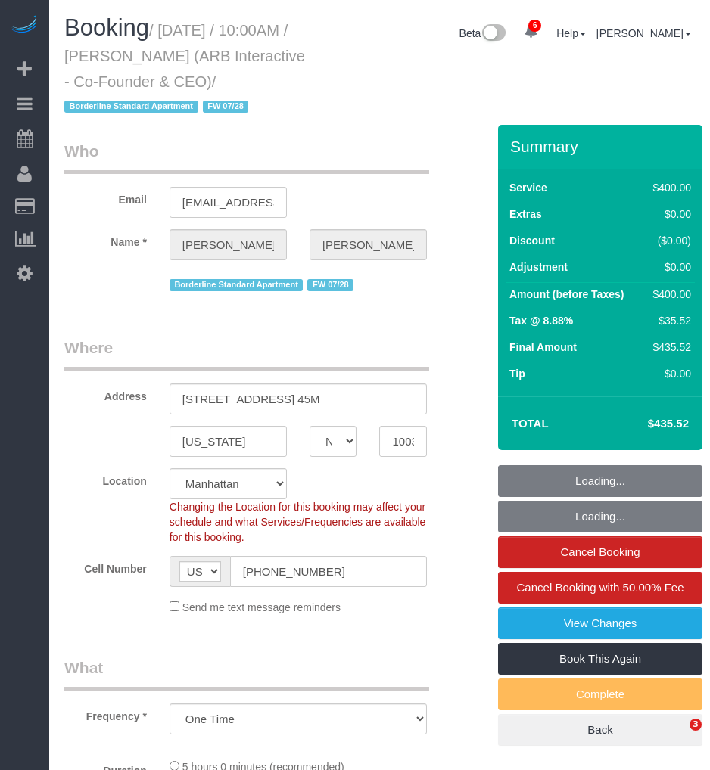
select select "object:914"
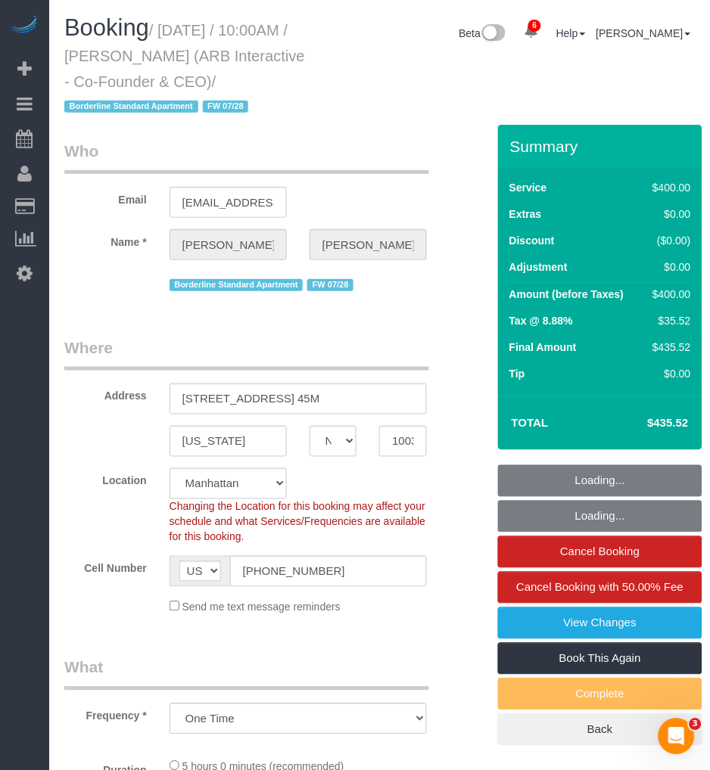
select select "300"
select select "spot1"
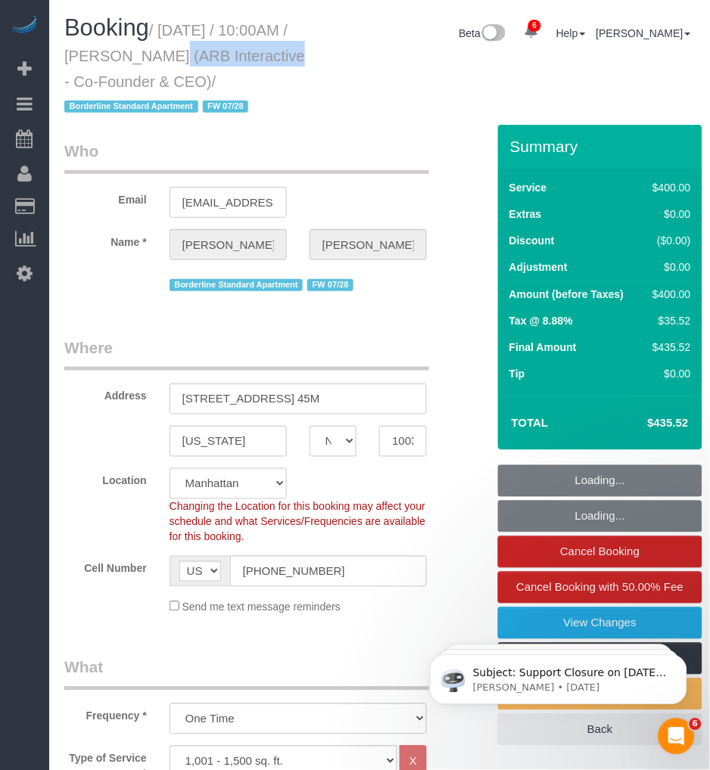
drag, startPoint x: 141, startPoint y: 56, endPoint x: 258, endPoint y: 55, distance: 117.3
click at [263, 56] on small "/ [DATE] / 10:00AM / [PERSON_NAME] (ARB Interactive - Co-Founder & CEO) / Borde…" at bounding box center [184, 69] width 241 height 94
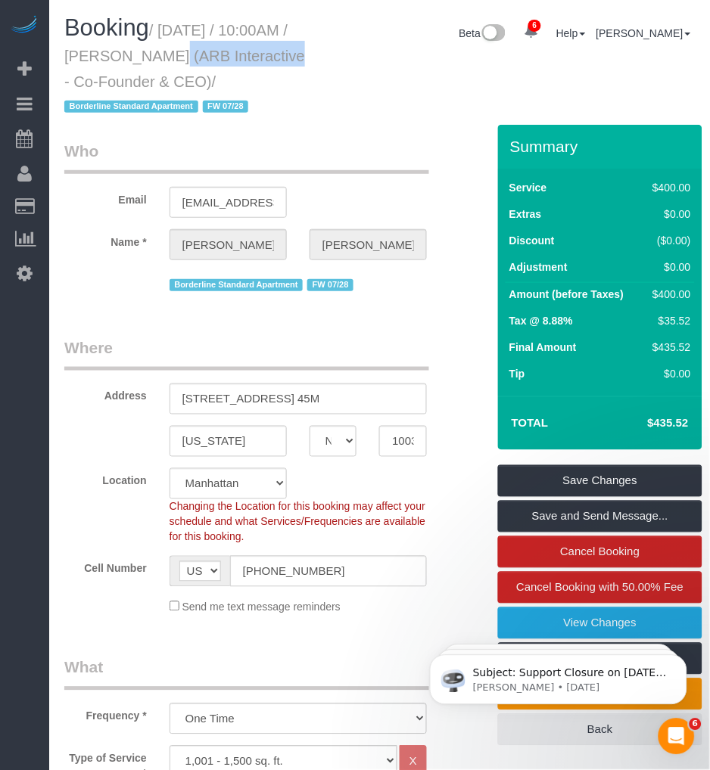
drag, startPoint x: 258, startPoint y: 55, endPoint x: 284, endPoint y: 85, distance: 40.2
click at [284, 85] on small "/ [DATE] / 10:00AM / [PERSON_NAME] (ARB Interactive - Co-Founder & CEO) / Borde…" at bounding box center [184, 69] width 241 height 94
copy small "[DATE] / 10:00AM / [PERSON_NAME] (ARB Interactive - Co-Founder & CEO)"
click at [182, 51] on small "/ [DATE] / 10:00AM / [PERSON_NAME] (ARB Interactive - Co-Founder & CEO) / Borde…" at bounding box center [184, 69] width 241 height 94
drag, startPoint x: 141, startPoint y: 54, endPoint x: 269, endPoint y: 58, distance: 128.7
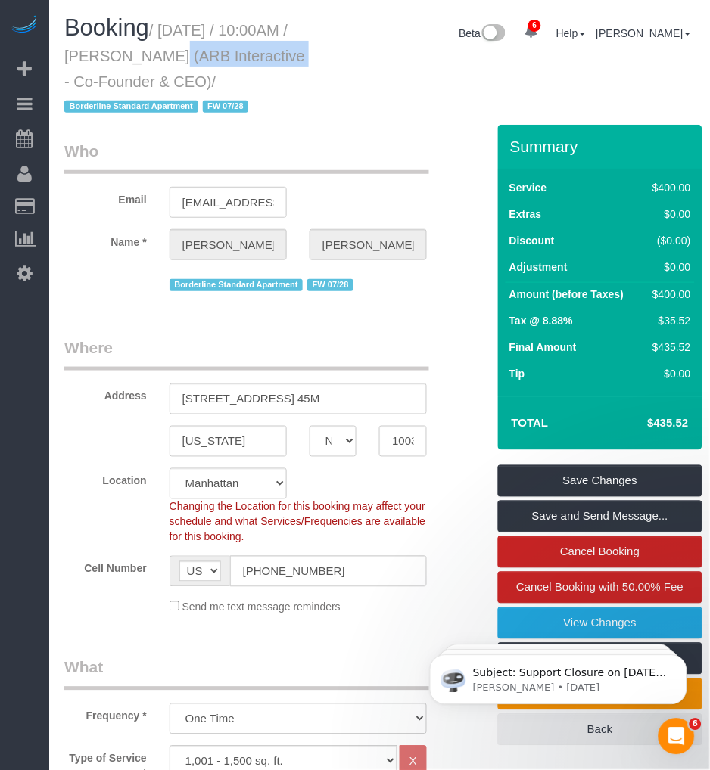
click at [269, 58] on small "/ [DATE] / 10:00AM / [PERSON_NAME] (ARB Interactive - Co-Founder & CEO) / Borde…" at bounding box center [184, 69] width 241 height 94
copy small "[PERSON_NAME]"
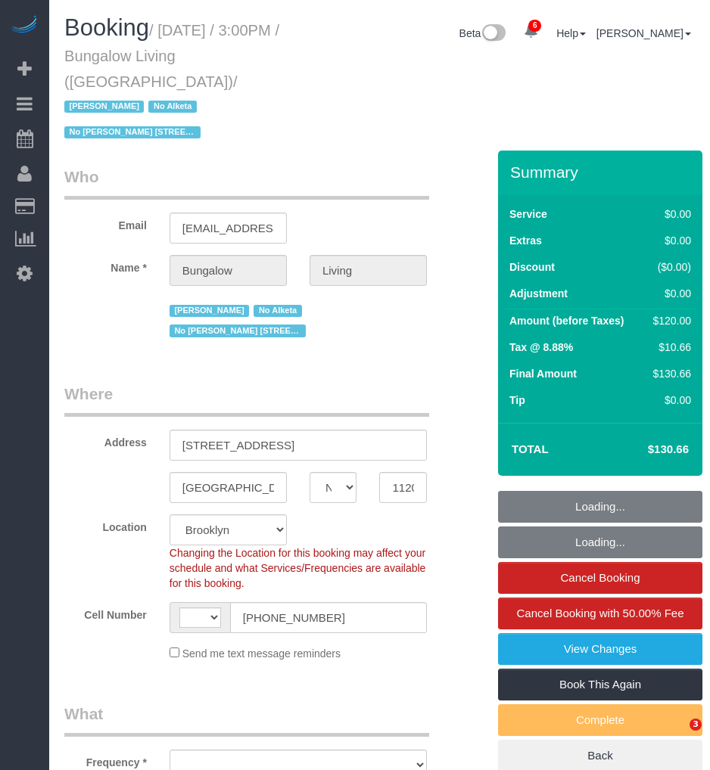
select select "NY"
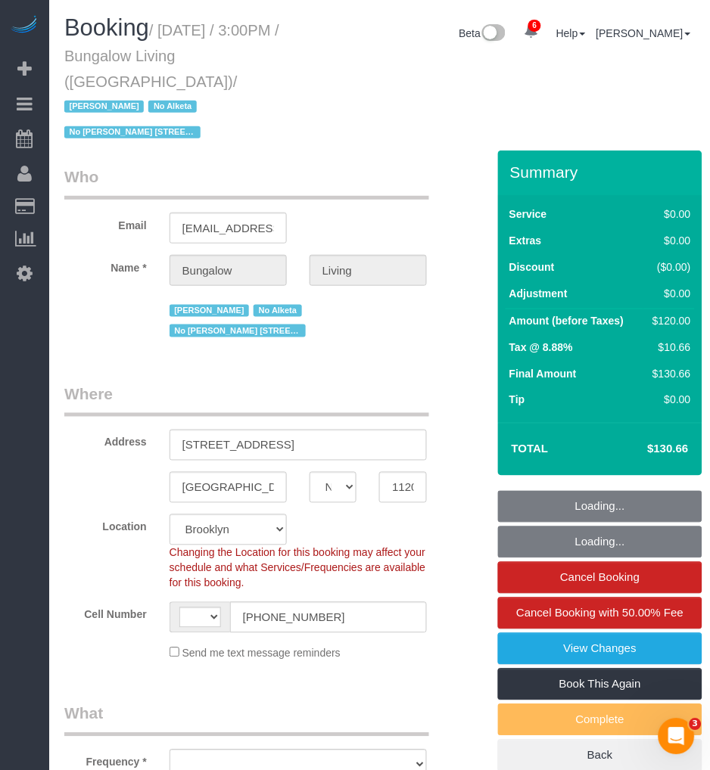
select select "number:89"
select select "number:90"
select select "number:15"
select select "number:7"
select select "number:21"
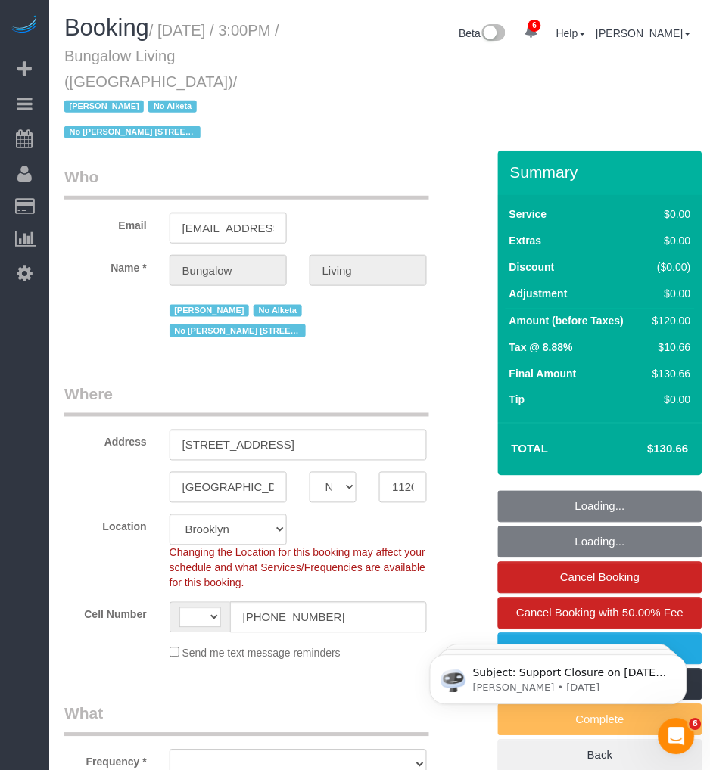
select select "string:US"
select select "object:843"
select select "spot1"
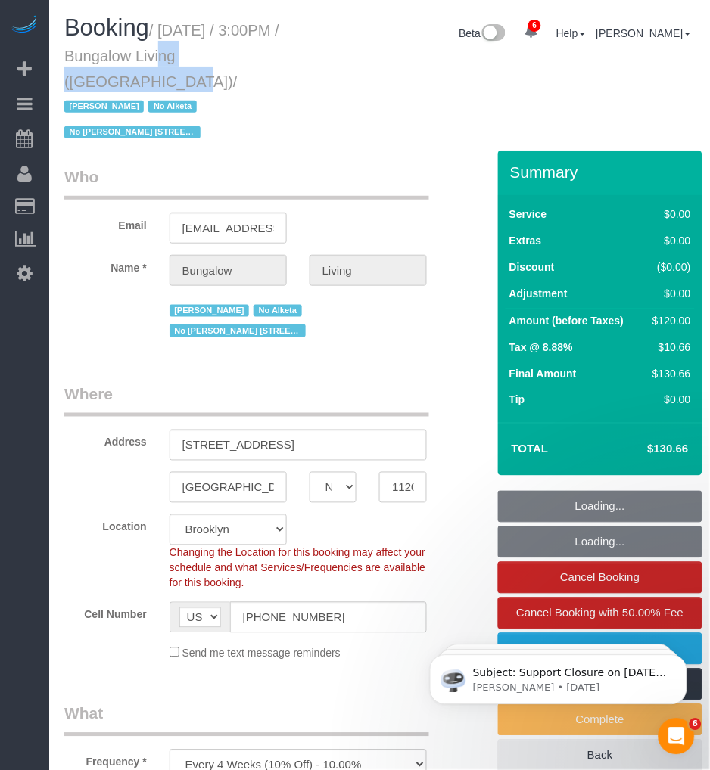
select select "object:1317"
drag, startPoint x: 129, startPoint y: 57, endPoint x: 239, endPoint y: 57, distance: 109.7
click at [239, 57] on small "/ August 29, 2025 / 3:00PM / Bungalow Living (NYC) / Jacky Xu No Alketa No Ana …" at bounding box center [171, 82] width 215 height 120
copy small "Bungalow Living"
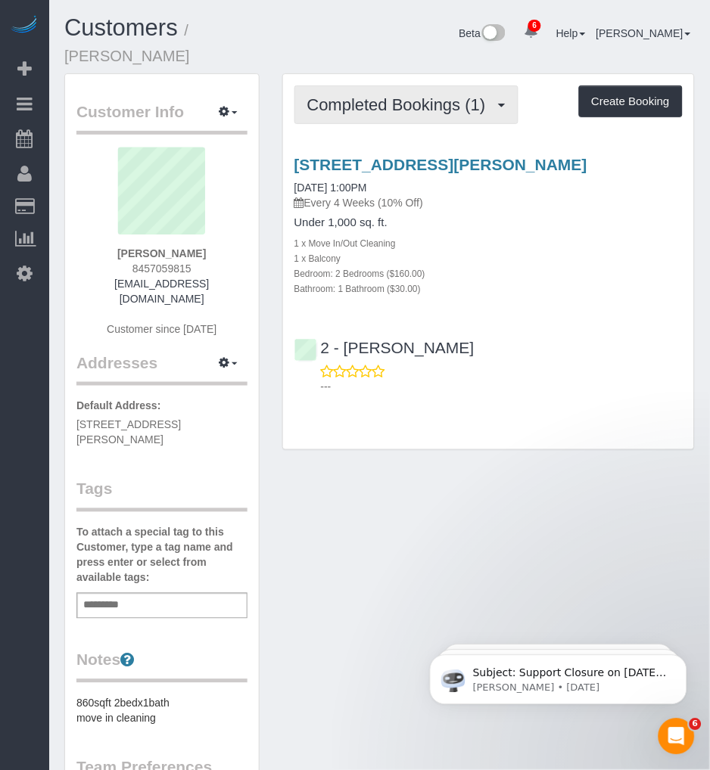
click at [432, 95] on span "Completed Bookings (1)" at bounding box center [400, 104] width 186 height 19
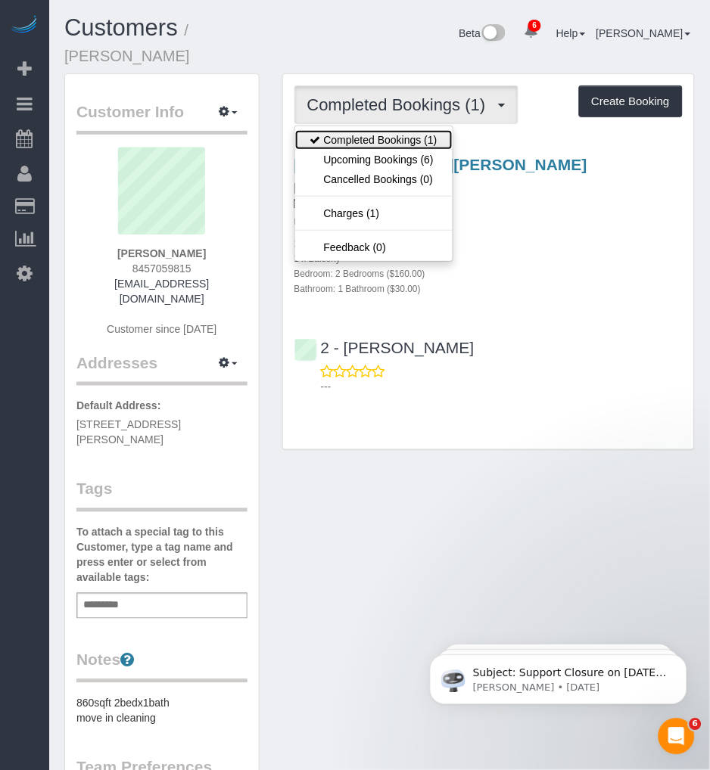
click at [388, 130] on link "Completed Bookings (1)" at bounding box center [373, 140] width 157 height 20
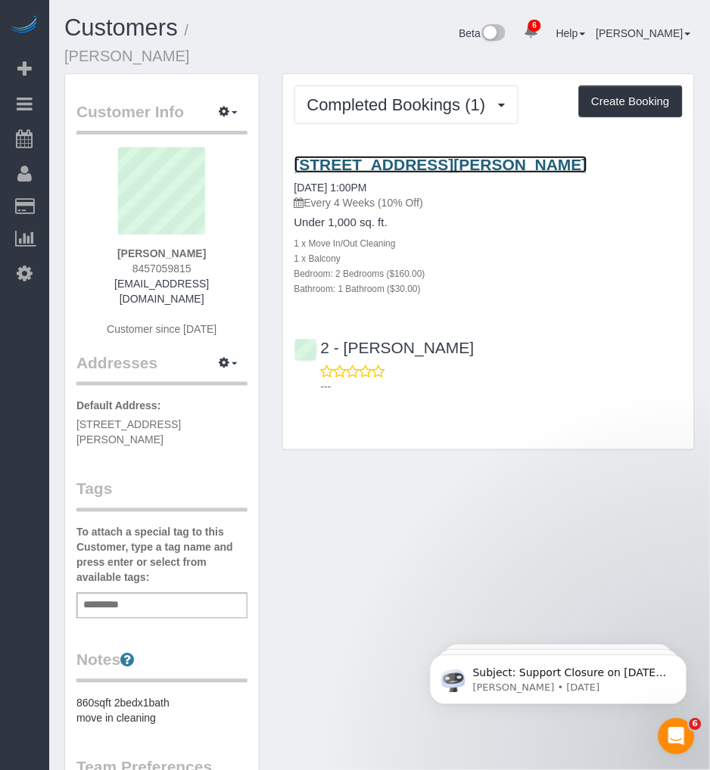
click at [399, 156] on link "35-20 Leverich Street, Unit.C647, Queens, NY 11372" at bounding box center [440, 164] width 293 height 17
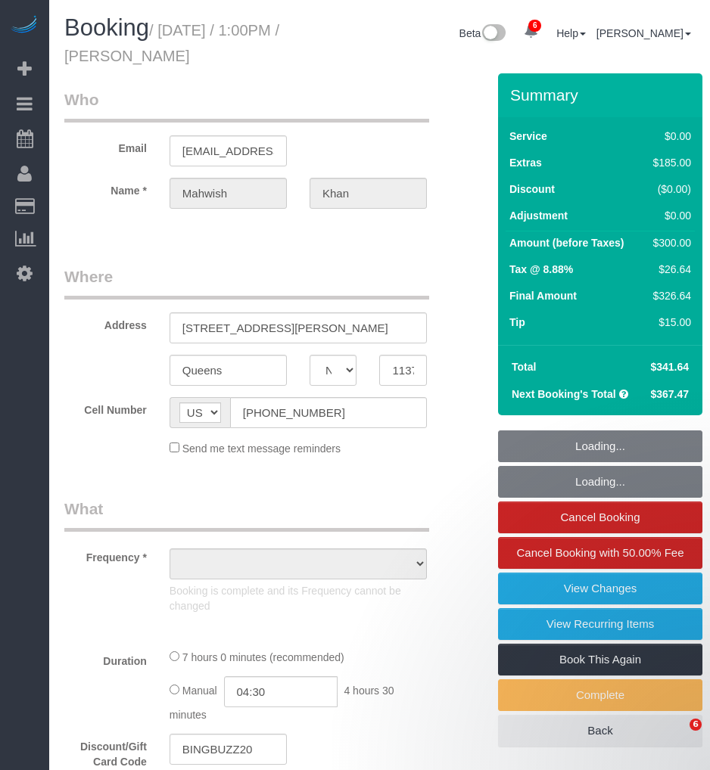
select select "NY"
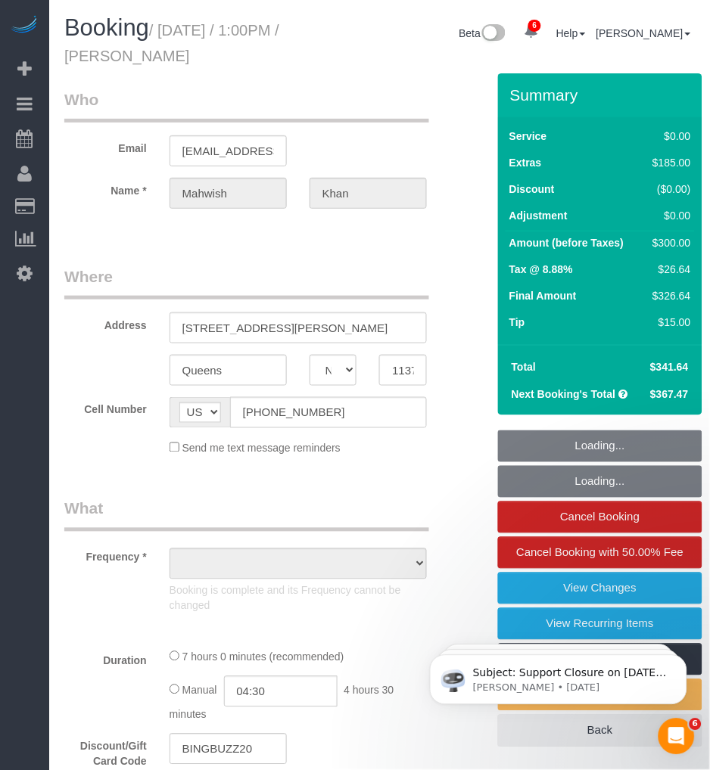
select select "string:stripe-pm_1S0jcm4VGloSiKo7GCQg2vmO"
select select "object:706"
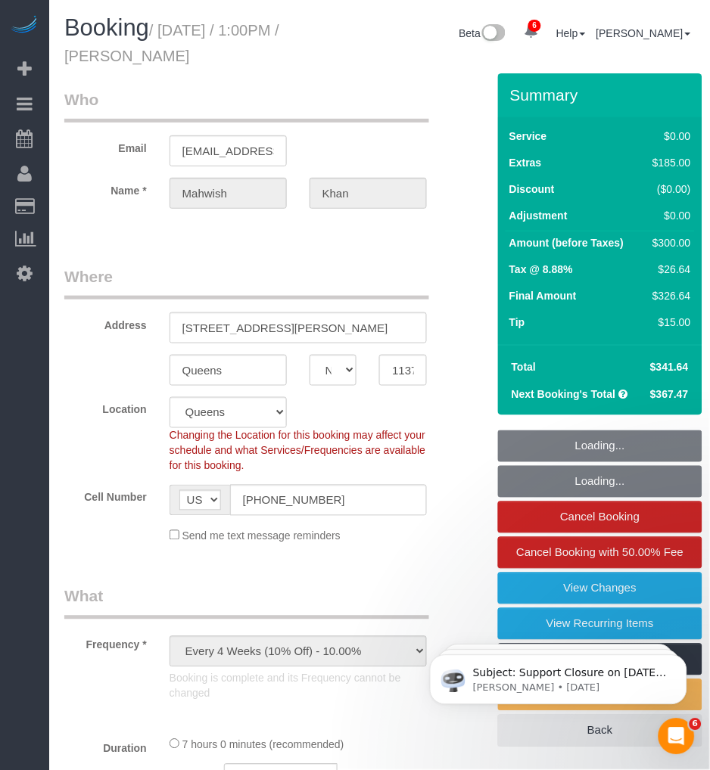
select select "2"
select select "spot1"
select select "number:61"
select select "number:77"
select select "number:15"
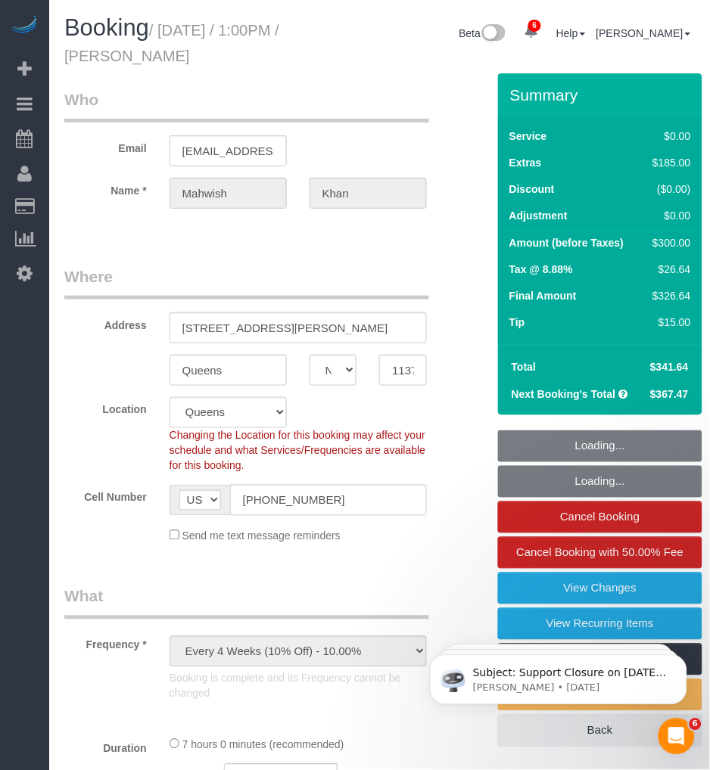
select select "number:5"
select select "object:964"
select select "2"
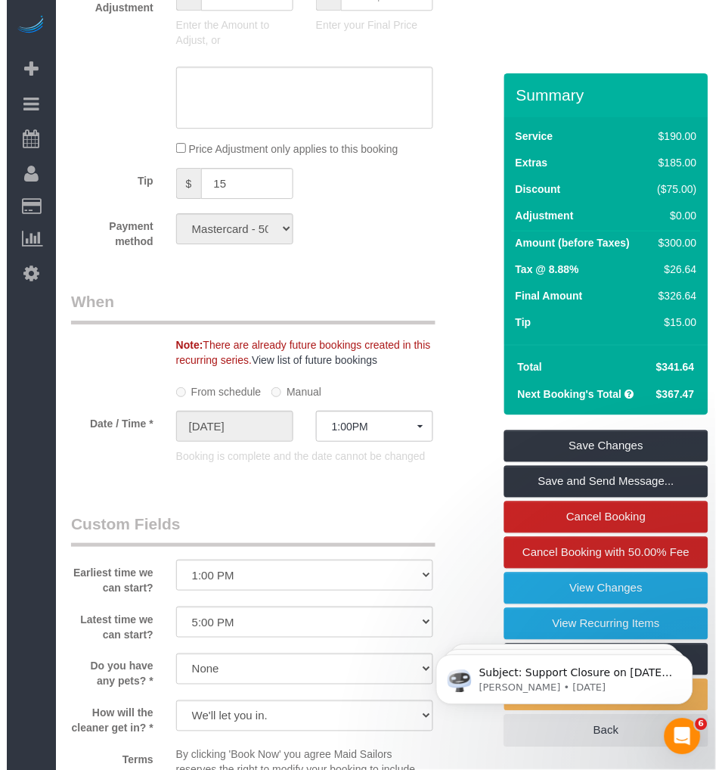
scroll to position [1597, 0]
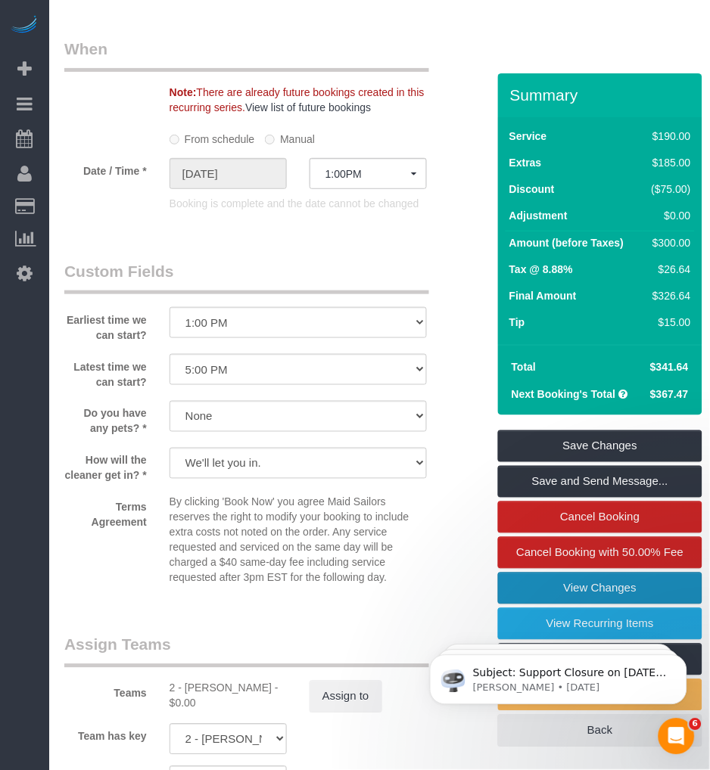
click at [551, 581] on link "View Changes" at bounding box center [600, 589] width 204 height 32
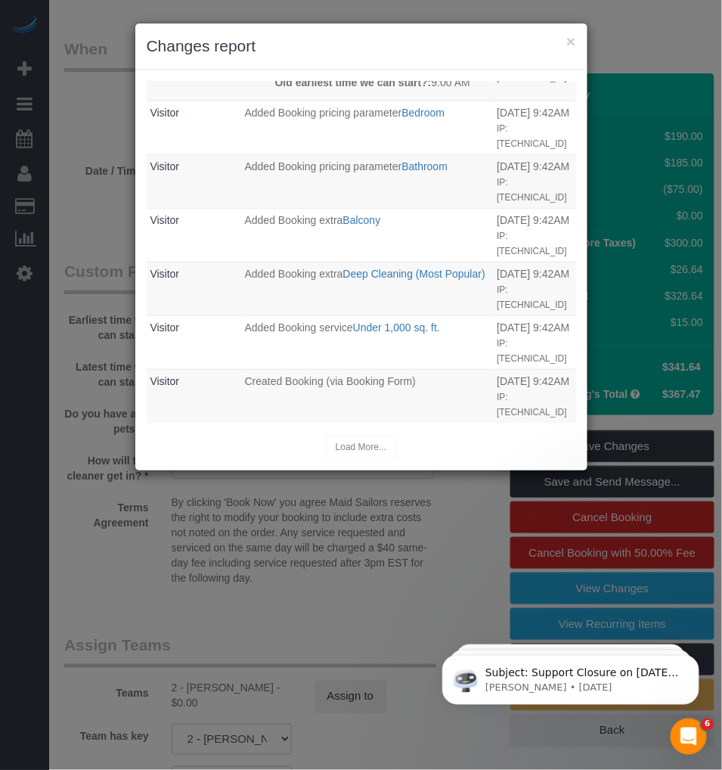
scroll to position [1805, 0]
drag, startPoint x: 566, startPoint y: 41, endPoint x: 555, endPoint y: 44, distance: 11.7
click at [563, 41] on div "× Changes report" at bounding box center [361, 46] width 452 height 46
drag, startPoint x: 570, startPoint y: 36, endPoint x: 535, endPoint y: 51, distance: 38.6
click at [560, 44] on div "× Changes report" at bounding box center [361, 46] width 452 height 46
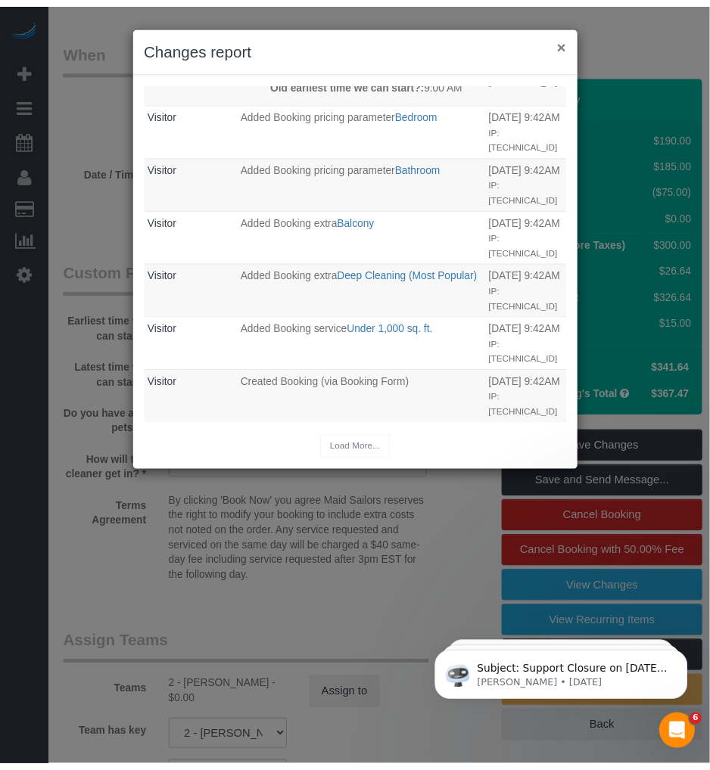
scroll to position [1469, 0]
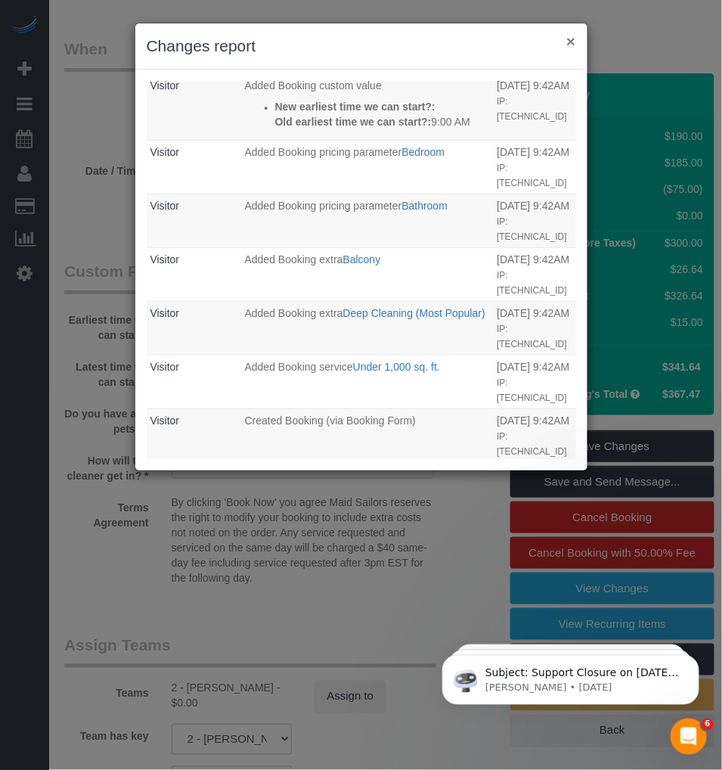
click at [570, 36] on button "×" at bounding box center [571, 41] width 9 height 16
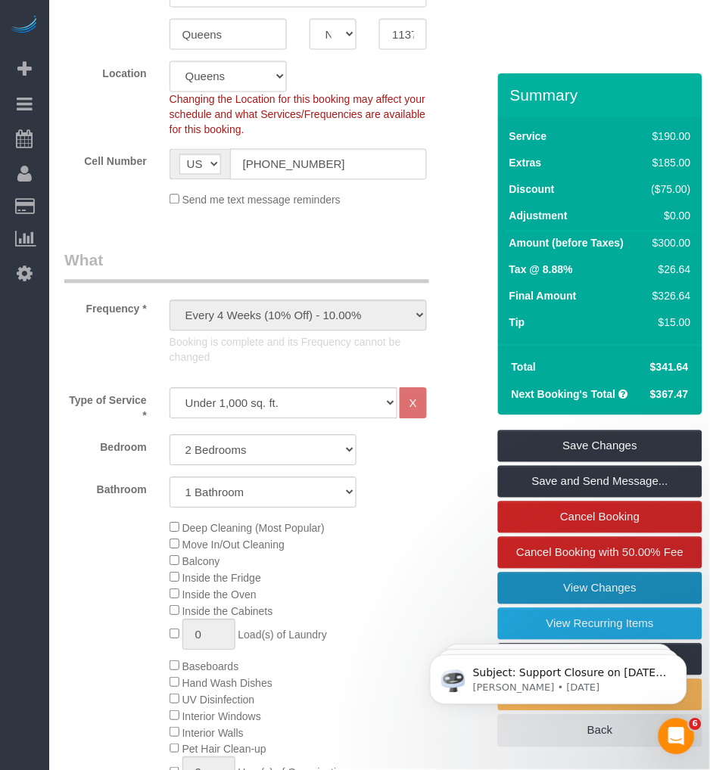
scroll to position [0, 0]
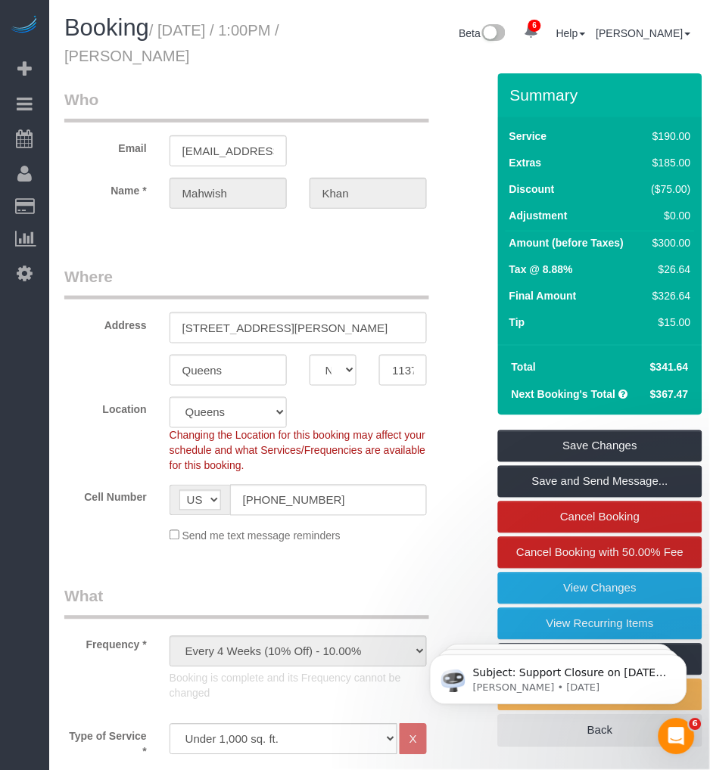
drag, startPoint x: 163, startPoint y: 31, endPoint x: 273, endPoint y: 61, distance: 113.6
click at [273, 61] on h1 "Booking / [DATE] / 1:00PM / [PERSON_NAME]" at bounding box center [189, 40] width 250 height 51
copy small "[DATE] / 1:00PM / [PERSON_NAME]"
